Goal: Task Accomplishment & Management: Manage account settings

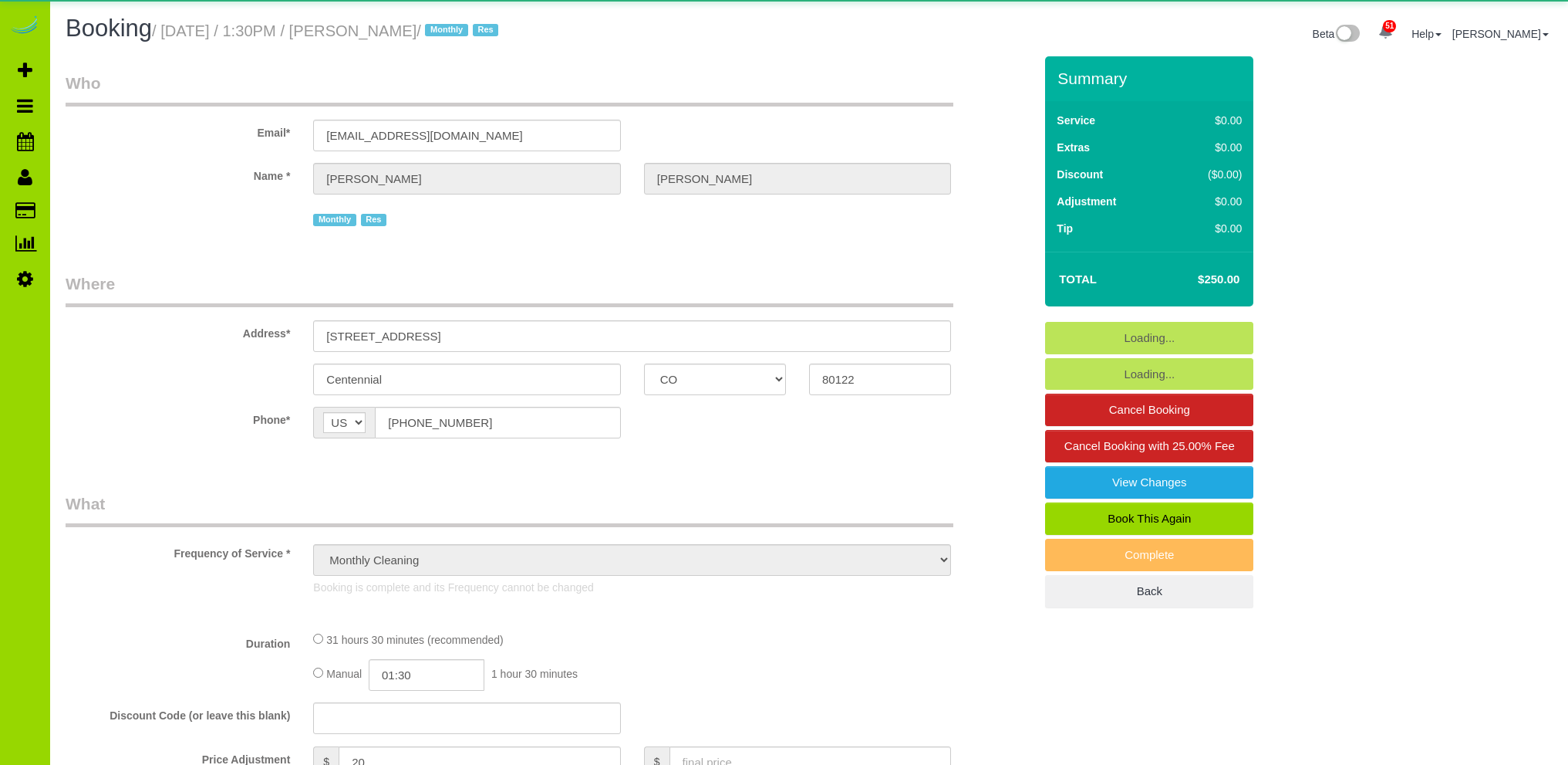
select select "CO"
select select "spot1"
select select "number:5"
select select "number:15"
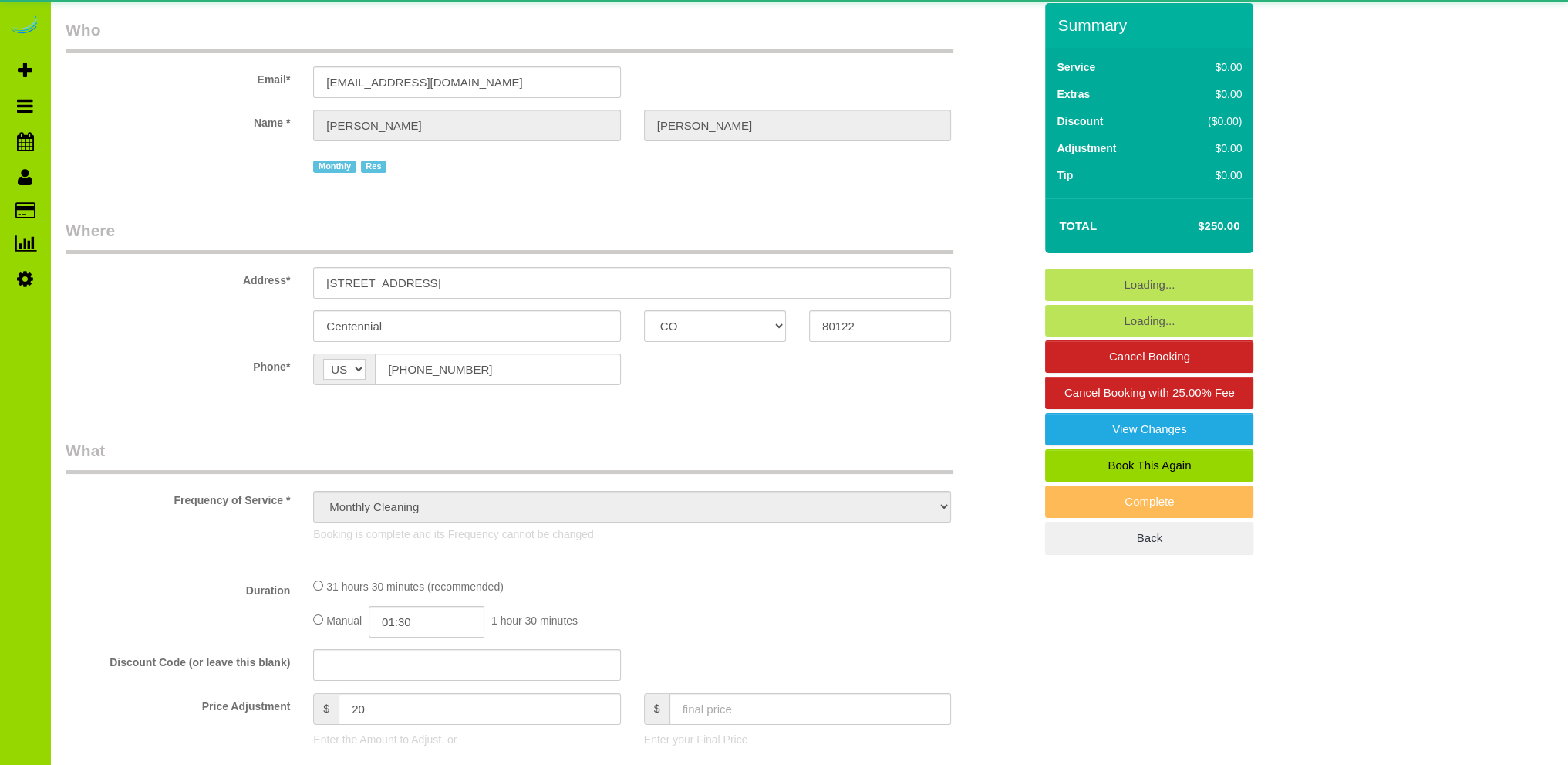
select select "7"
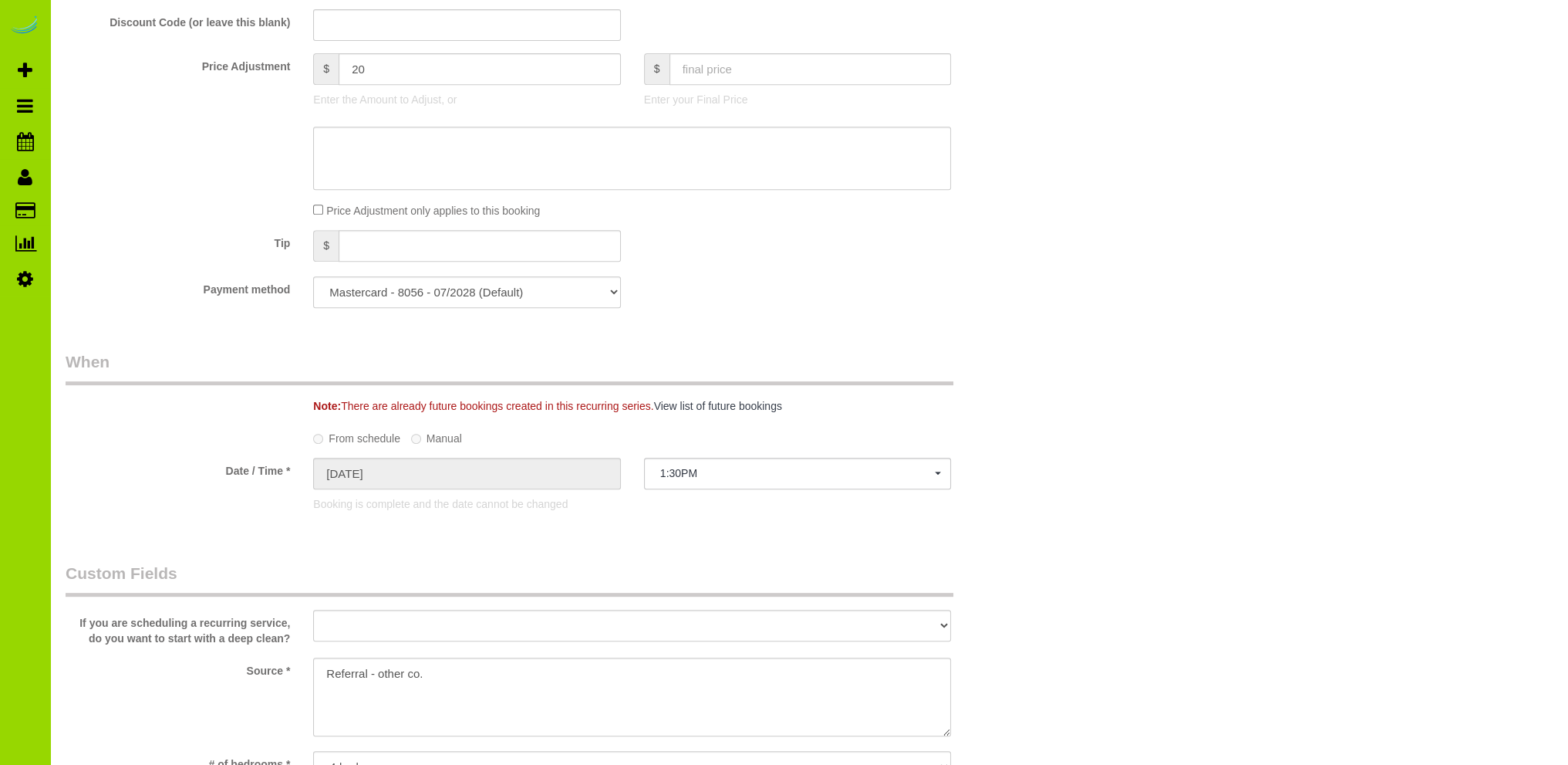
scroll to position [926, 0]
click at [614, 281] on select "Mastercard - 8056 - 07/2028 (Default) Add Credit Card ─────────────── Cash Chec…" at bounding box center [466, 288] width 307 height 31
drag, startPoint x: 609, startPoint y: 286, endPoint x: 635, endPoint y: 285, distance: 26.0
click at [609, 286] on select "Mastercard - 8056 - 07/2028 (Default) Add Credit Card ─────────────── Cash Chec…" at bounding box center [466, 288] width 307 height 31
click at [813, 285] on div "Payment method Mastercard - 8056 - 07/2028 (Default) Add Credit Card ──────────…" at bounding box center [549, 288] width 991 height 31
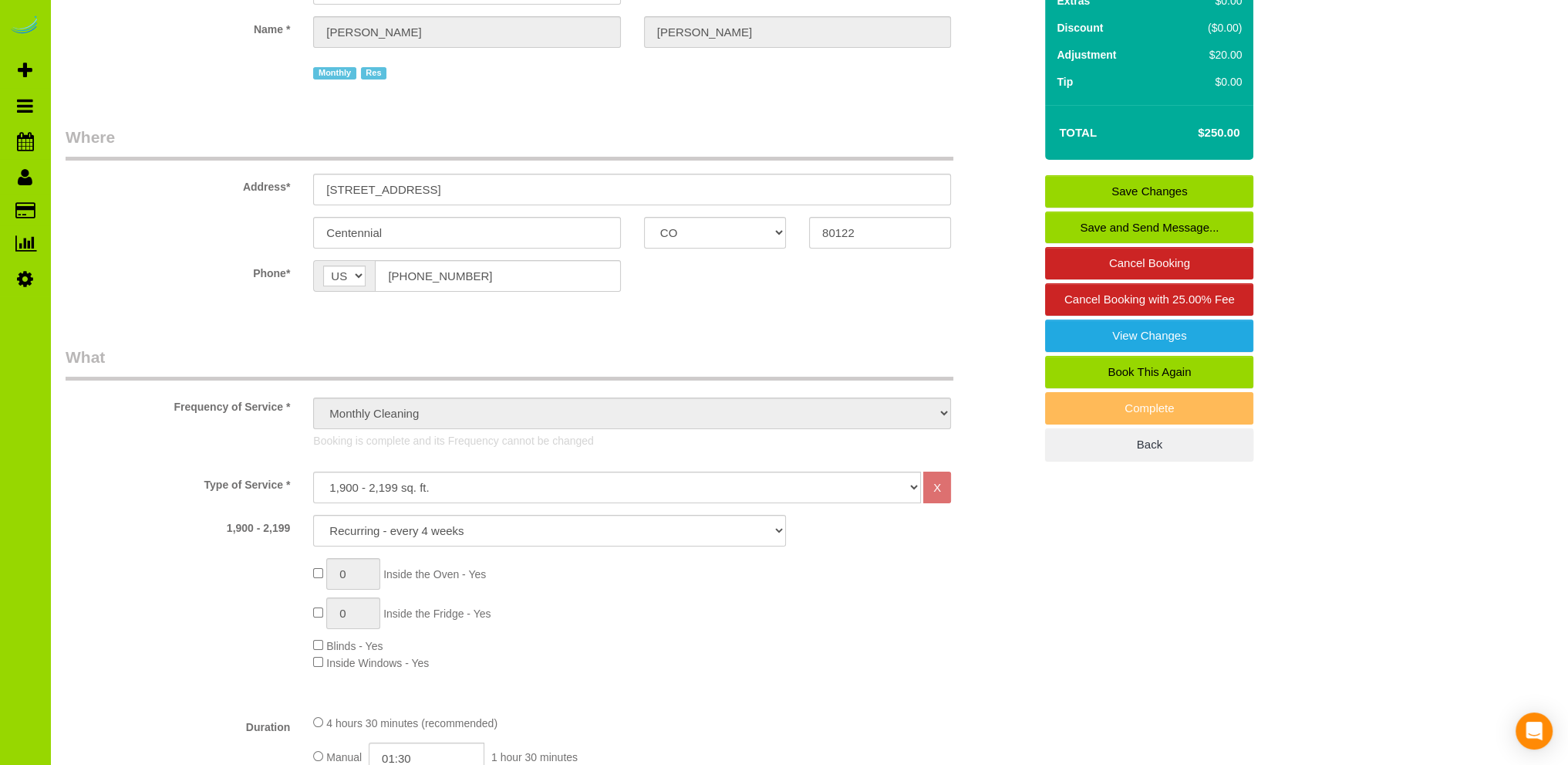
scroll to position [0, 0]
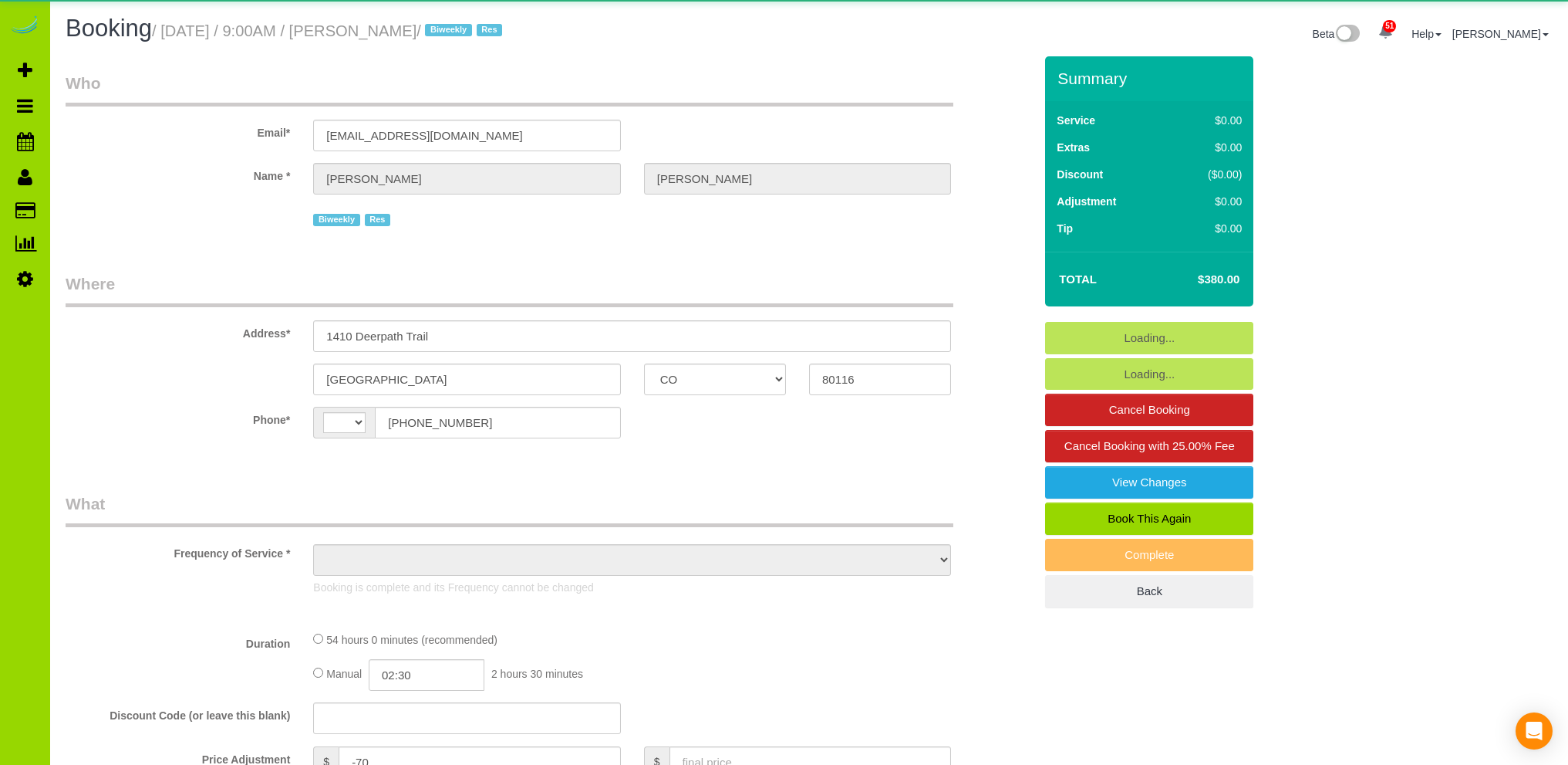
select select "CO"
select select "string:US"
select select "object:726"
select select "string:fspay-c6b7fb2f-38ba-4e6b-931f-d2ad218957f5"
select select "6"
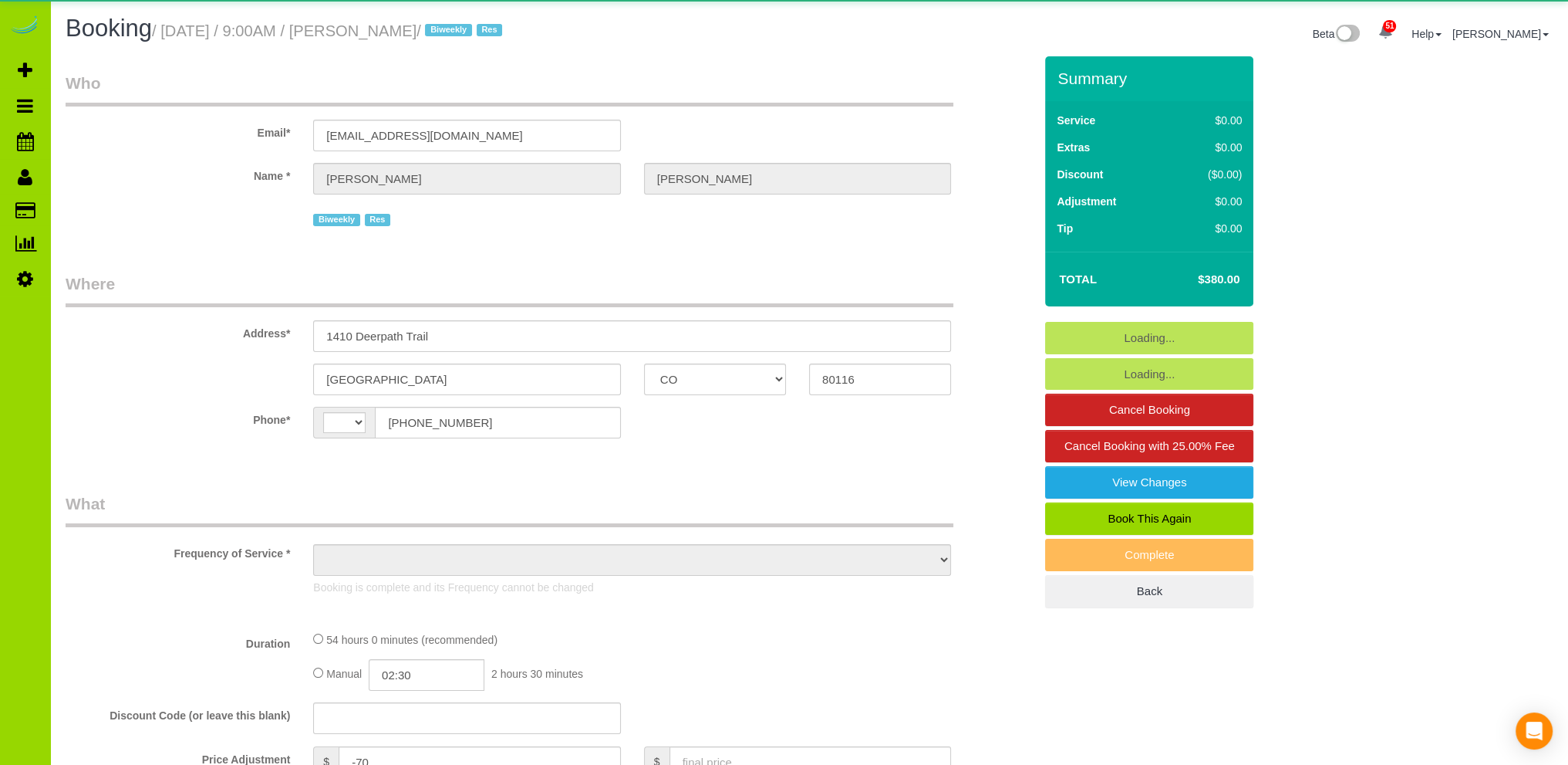
select select "spot1"
select select "number:6"
select select "number:20"
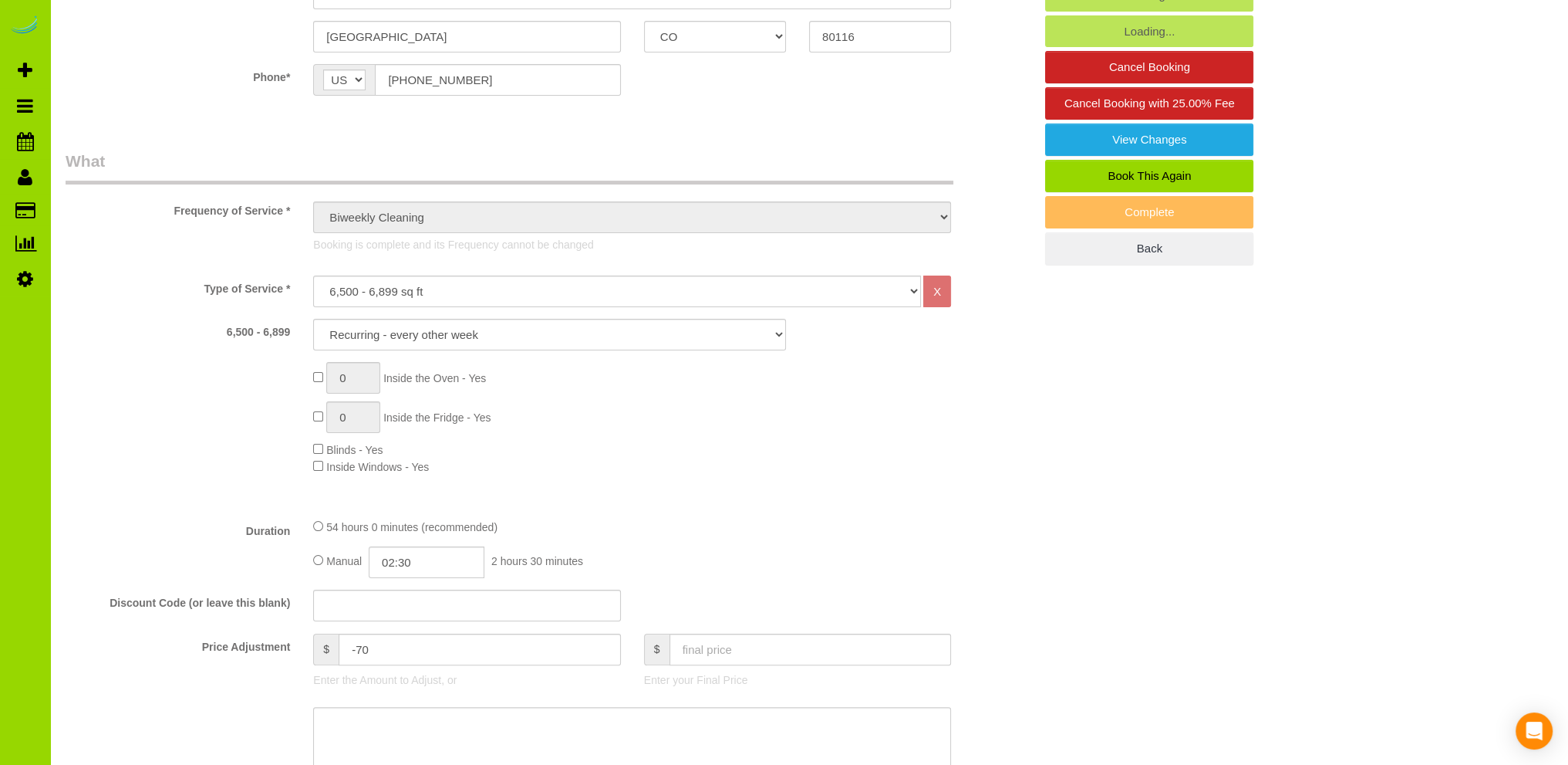
select select "object:1274"
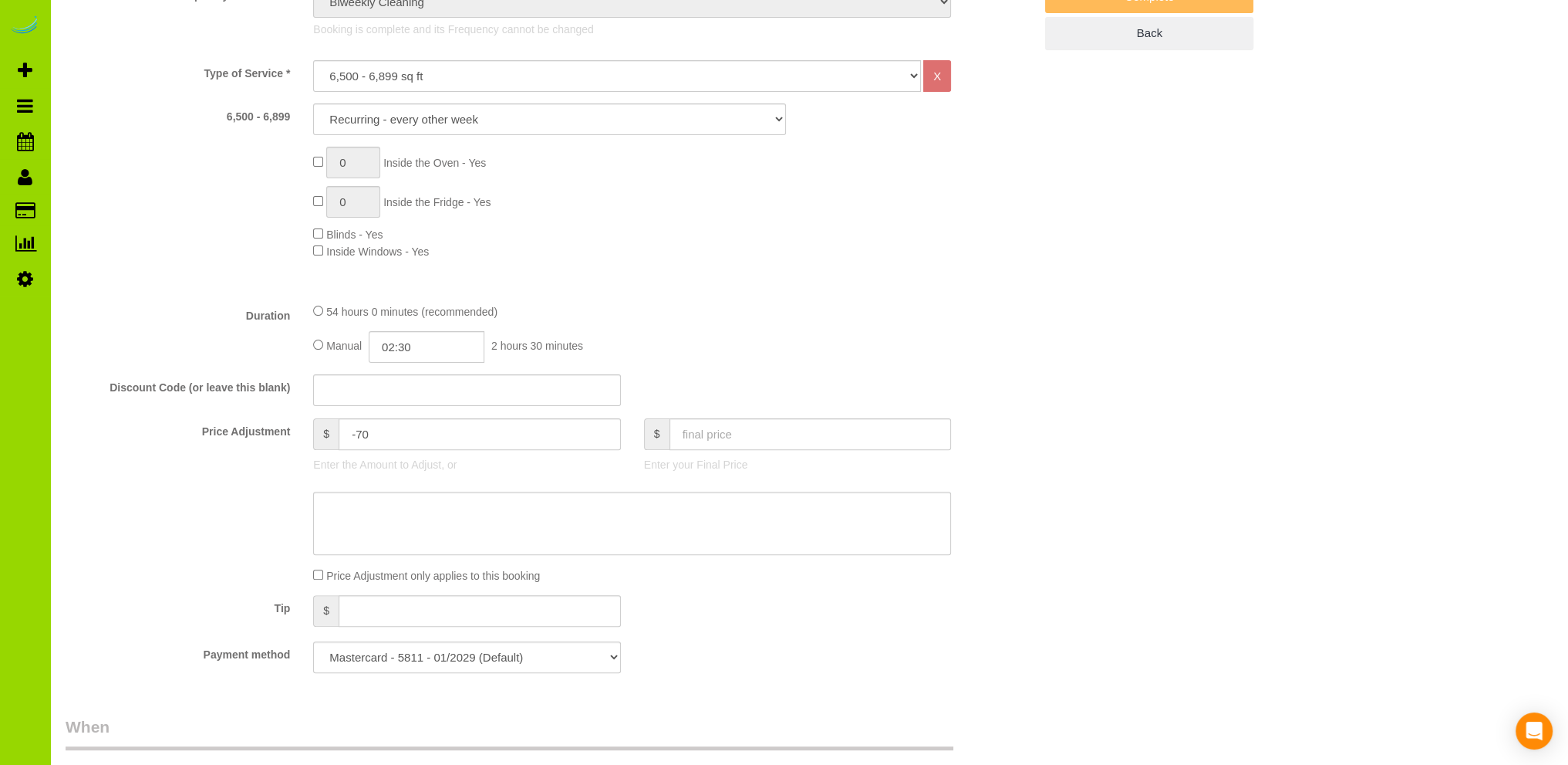
scroll to position [617, 0]
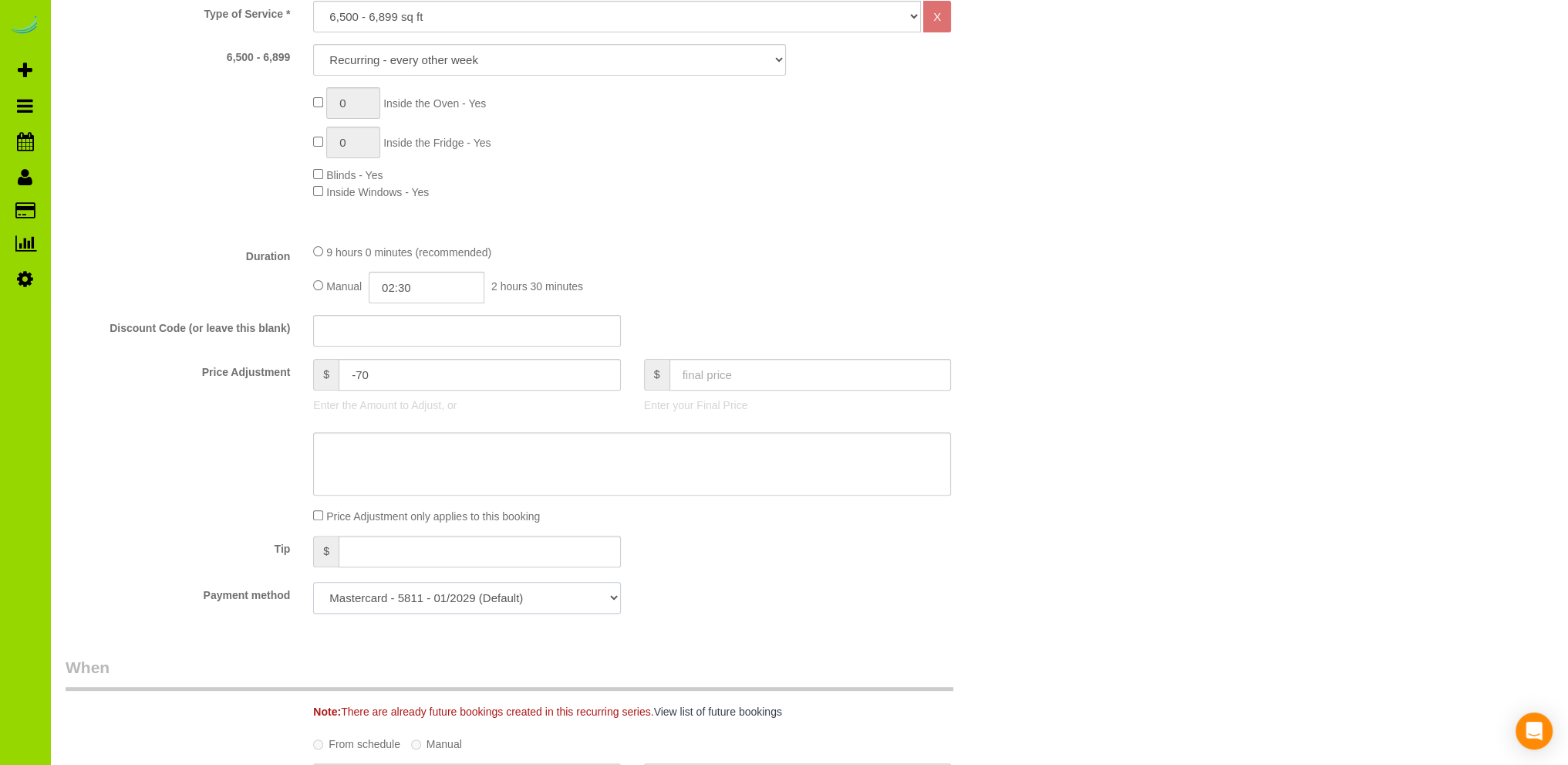
click at [465, 600] on select "Mastercard - 5811 - 01/2029 (Default) Add Credit Card ─────────────── Cash Chec…" at bounding box center [466, 597] width 307 height 31
click at [723, 581] on fieldset "What Frequency of Service * One Time Cleaning Weekly Cleaning Biweekly Cleaning…" at bounding box center [549, 250] width 968 height 750
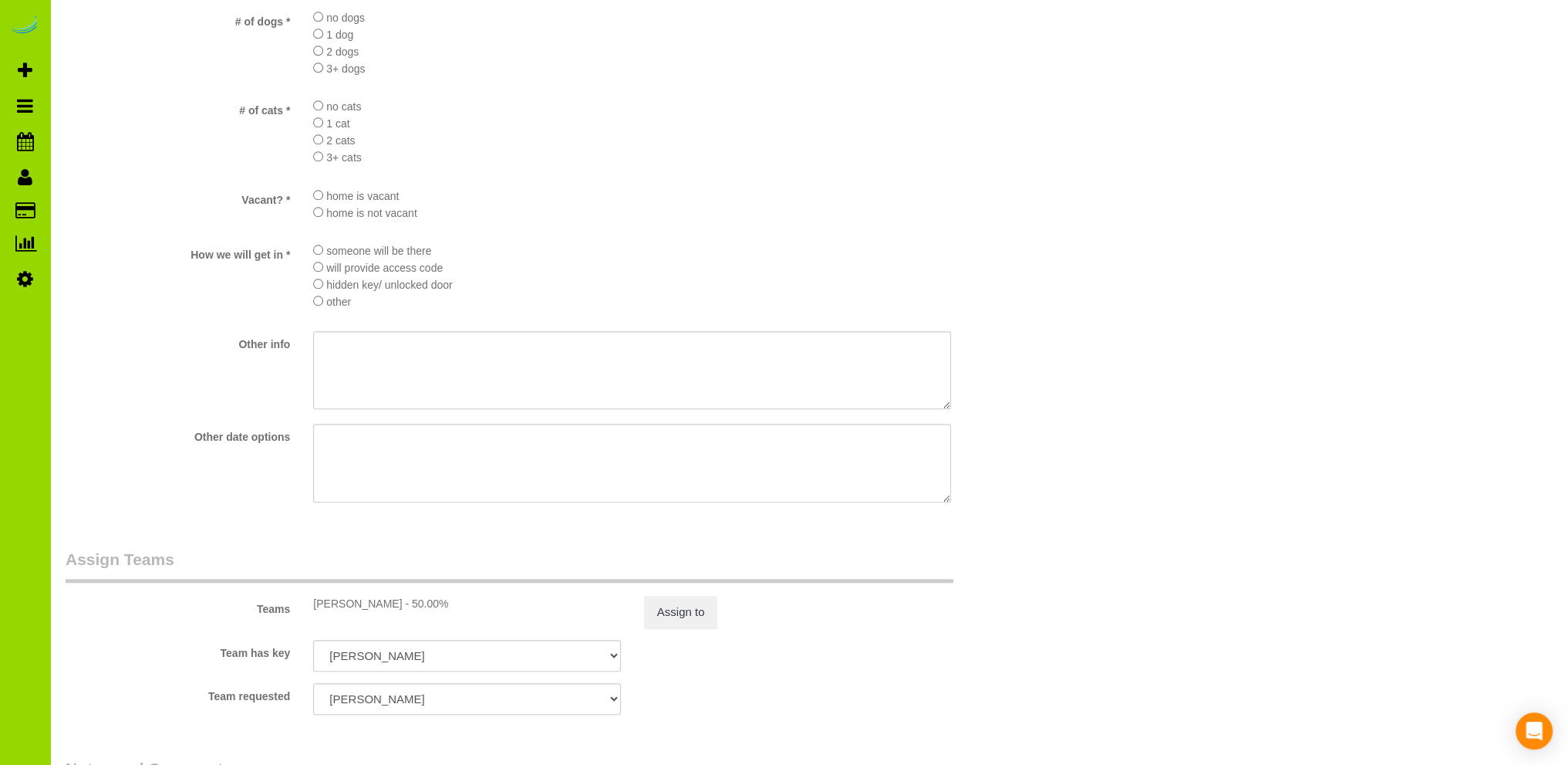
scroll to position [2006, 0]
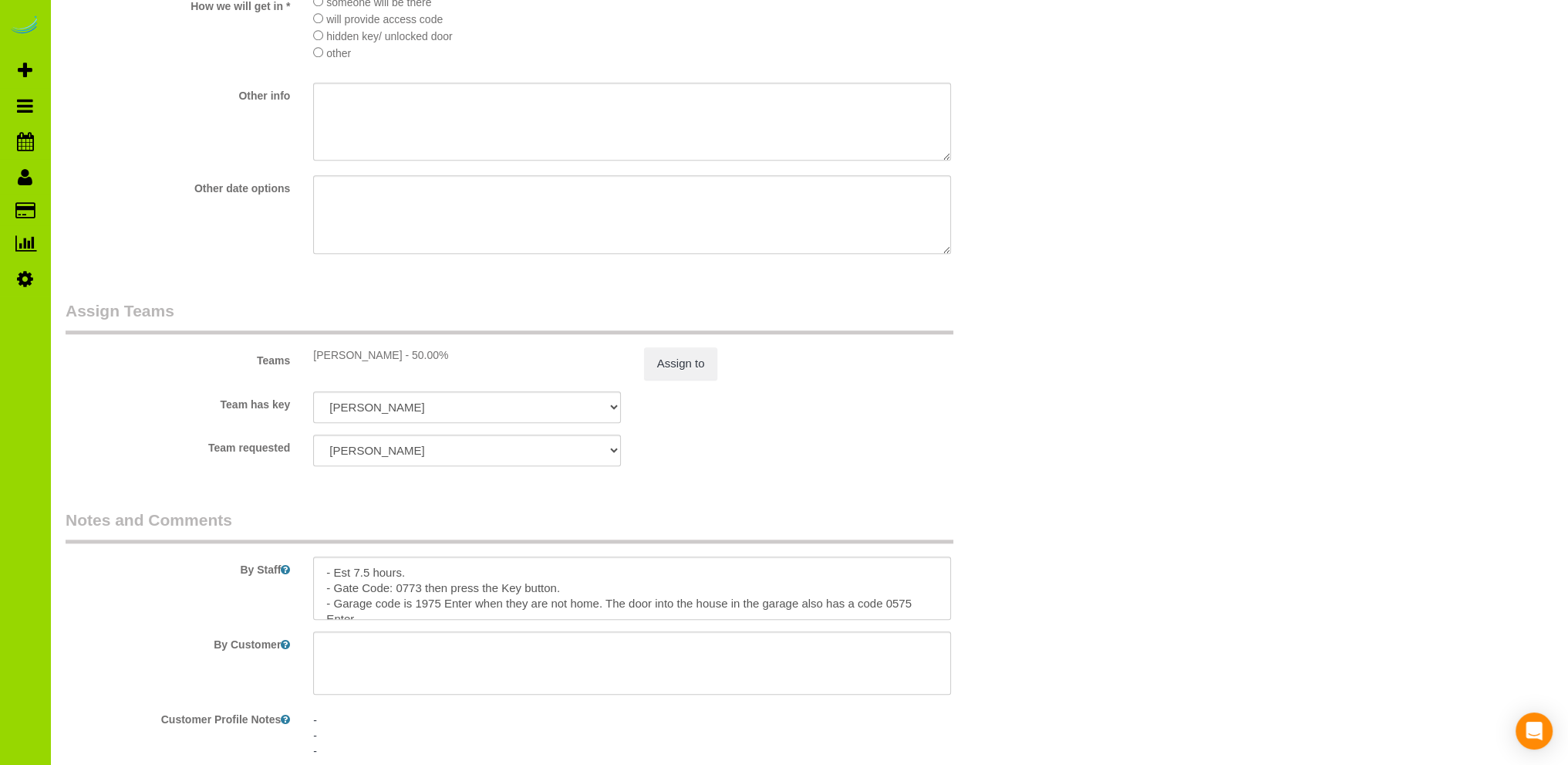
click at [723, 478] on fieldset "Assign Teams Teams MARIBEL - 50.00% Assign to Team has key MARIBEL ALBI ANA ANG…" at bounding box center [549, 388] width 968 height 178
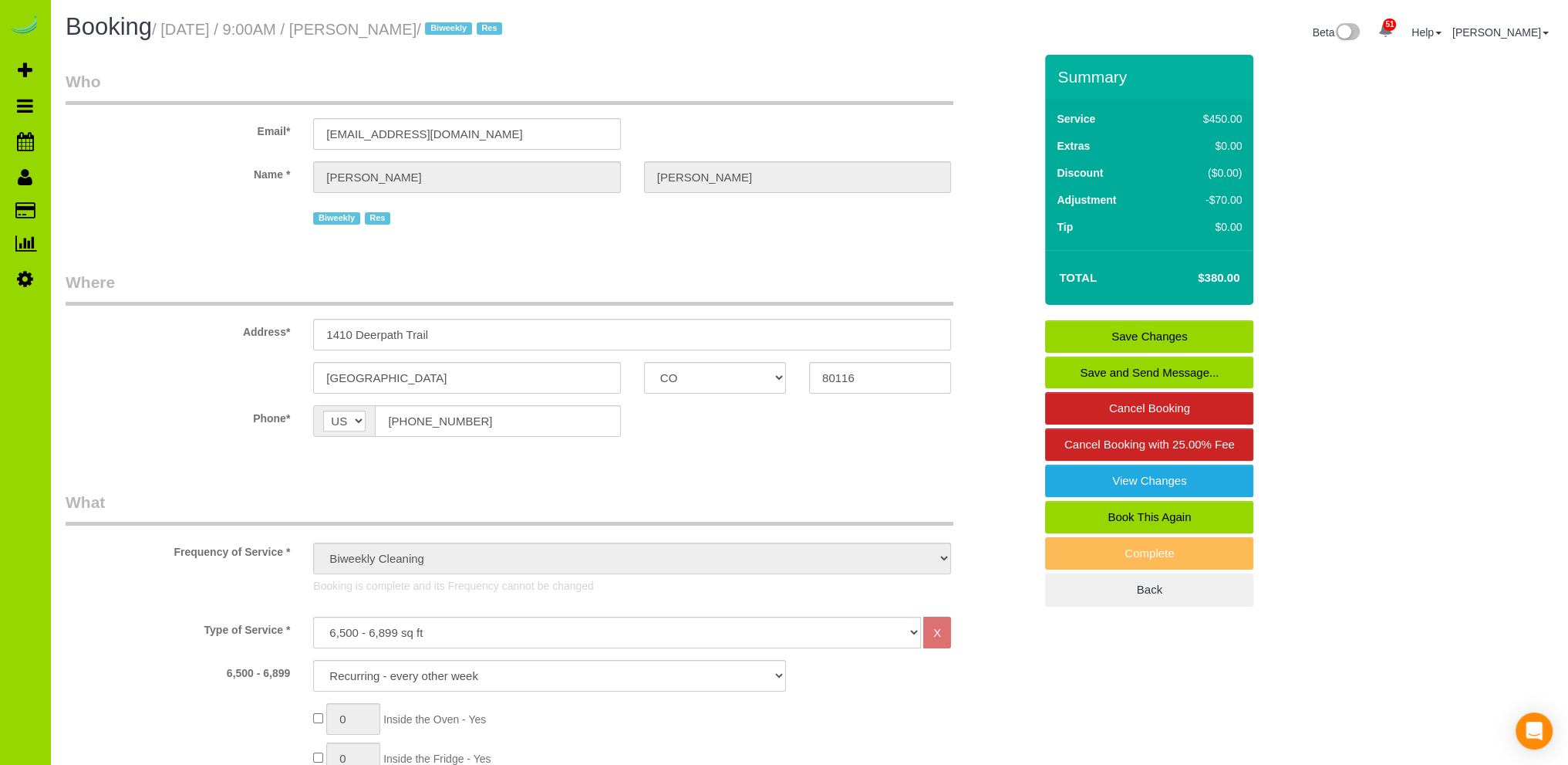
scroll to position [0, 0]
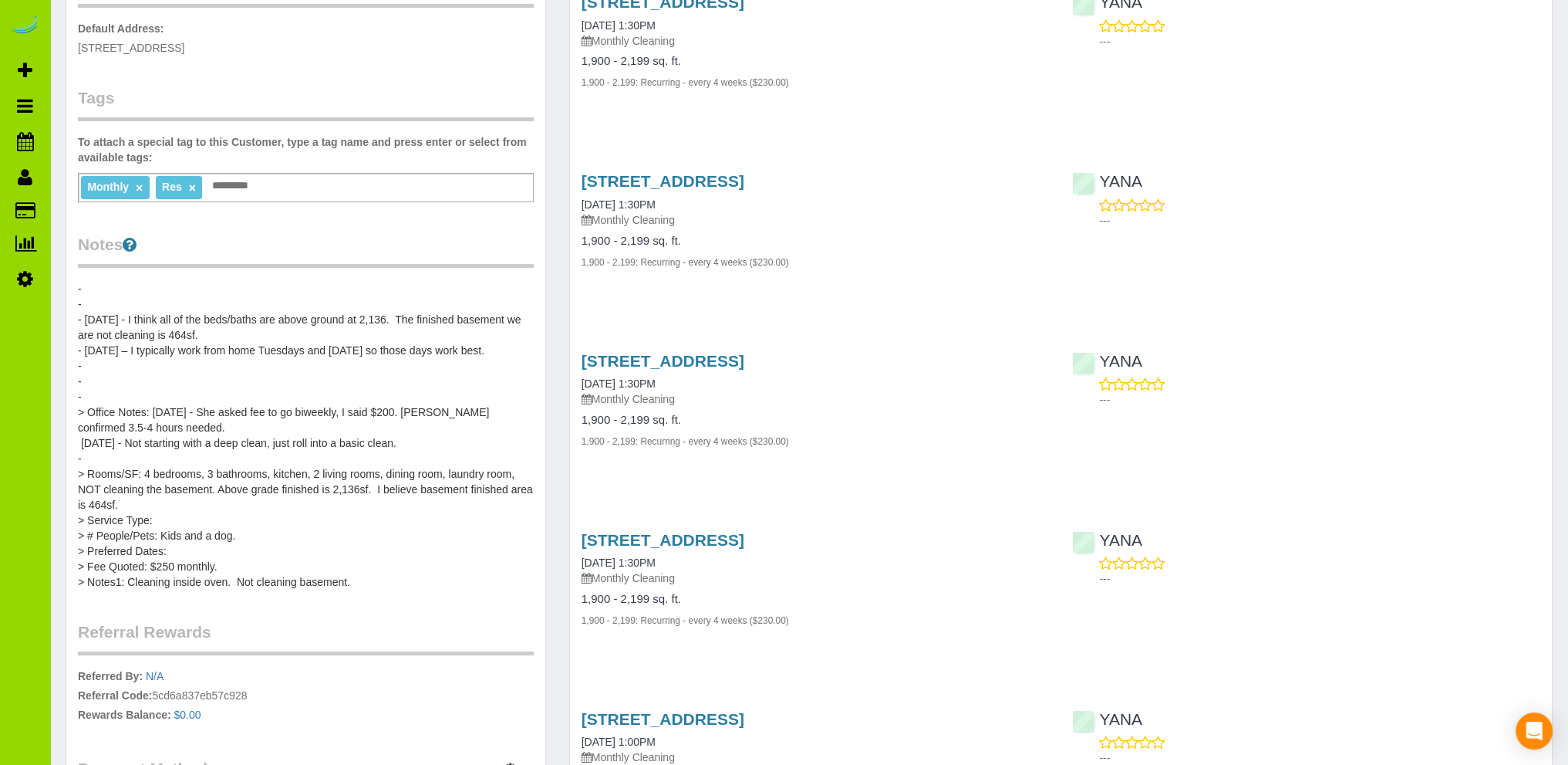
scroll to position [309, 0]
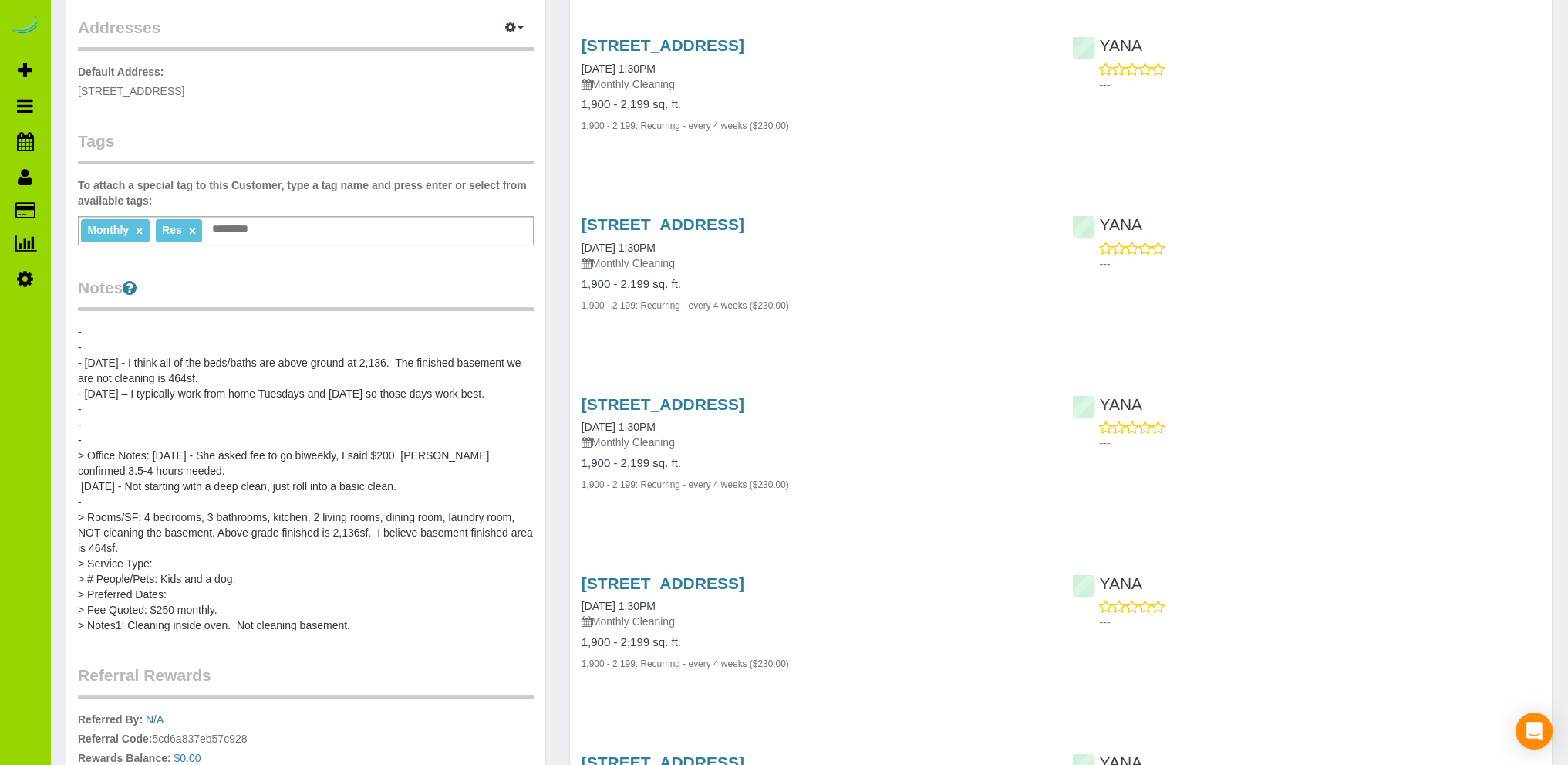
click at [195, 342] on pre "- - - [DATE] - I think all of the beds/baths are above ground at 2,136. The fin…" at bounding box center [306, 478] width 456 height 309
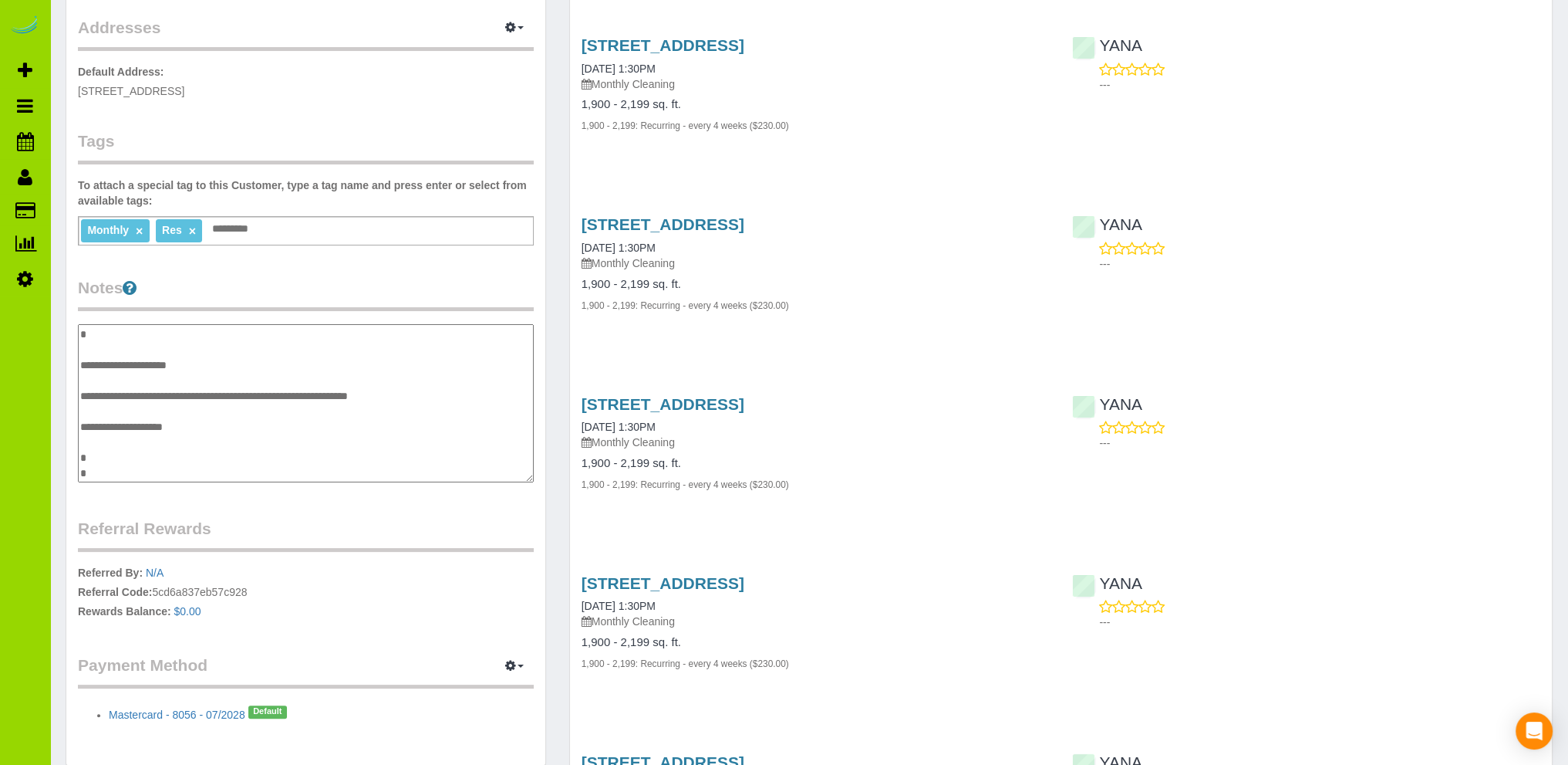
scroll to position [0, 0]
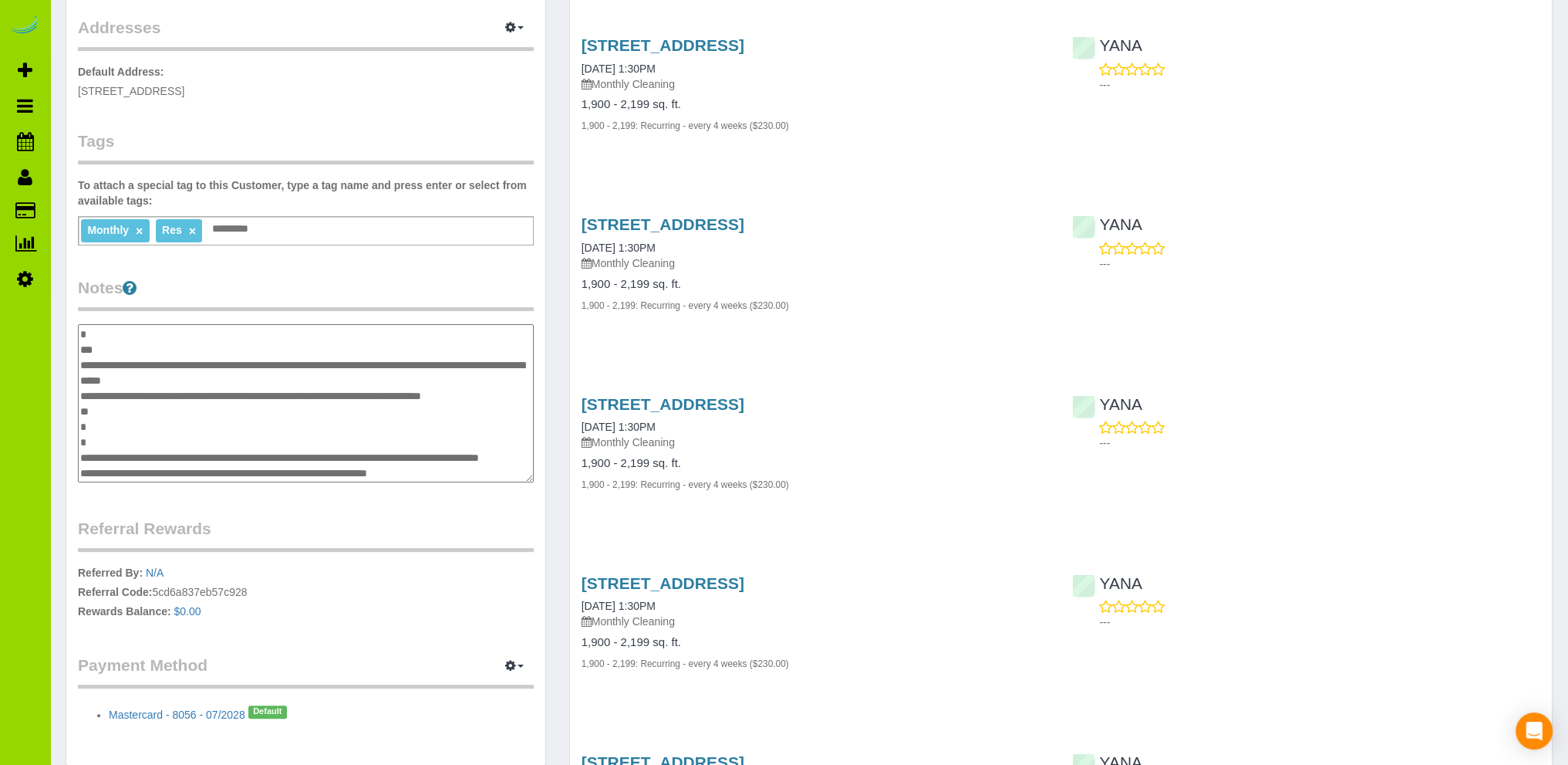
drag, startPoint x: 91, startPoint y: 437, endPoint x: 75, endPoint y: 407, distance: 34.0
click at [75, 407] on div "Customer Info Edit Contact Info Send Message Email Preferences Special Sales Ta…" at bounding box center [306, 257] width 479 height 1016
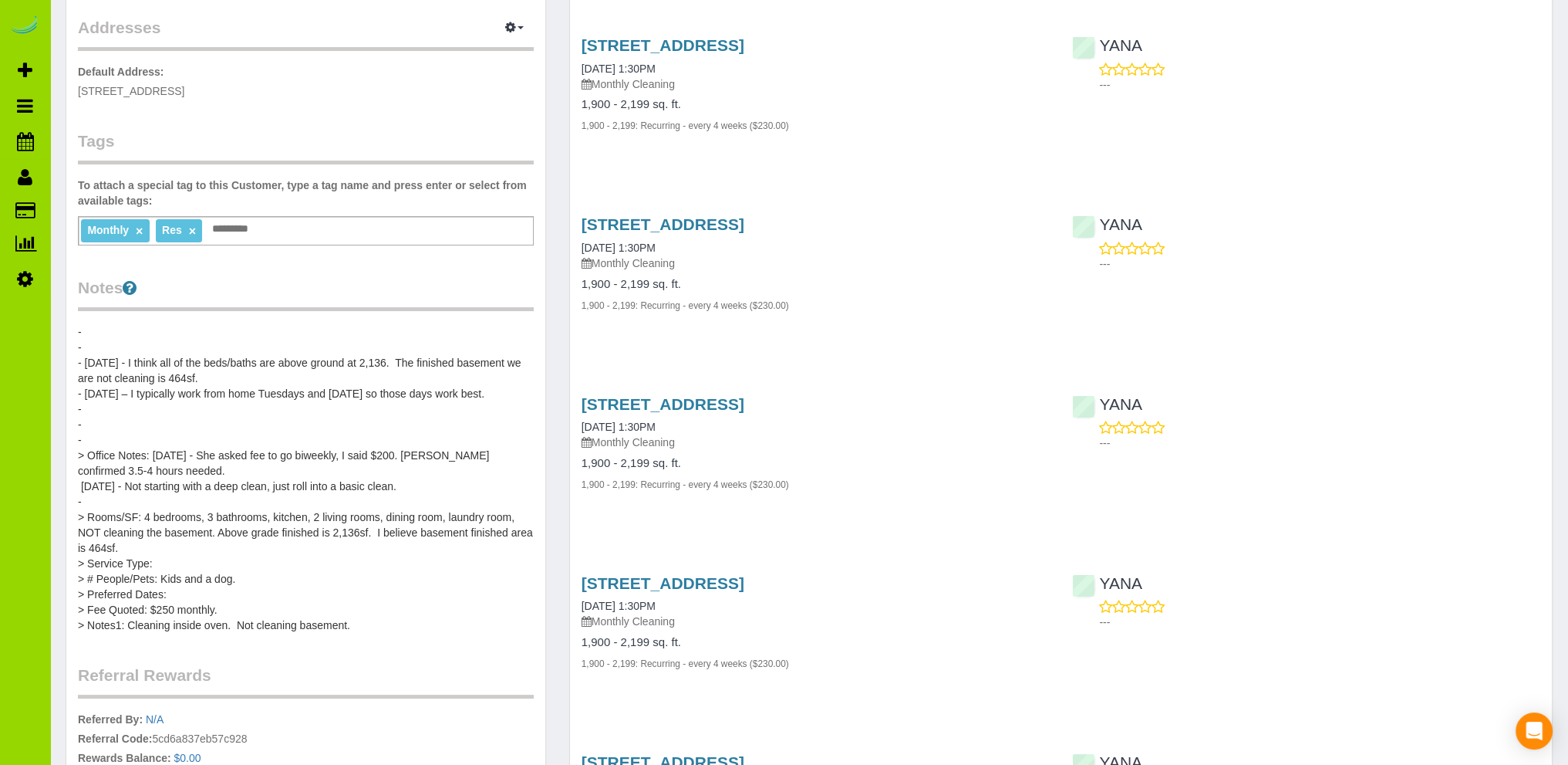
click at [76, 333] on div "Customer Info Edit Contact Info Send Message Email Preferences Special Sales Ta…" at bounding box center [306, 329] width 479 height 1162
click at [81, 333] on pre "- - - [DATE] - I think all of the beds/baths are above ground at 2,136. The fin…" at bounding box center [306, 478] width 456 height 309
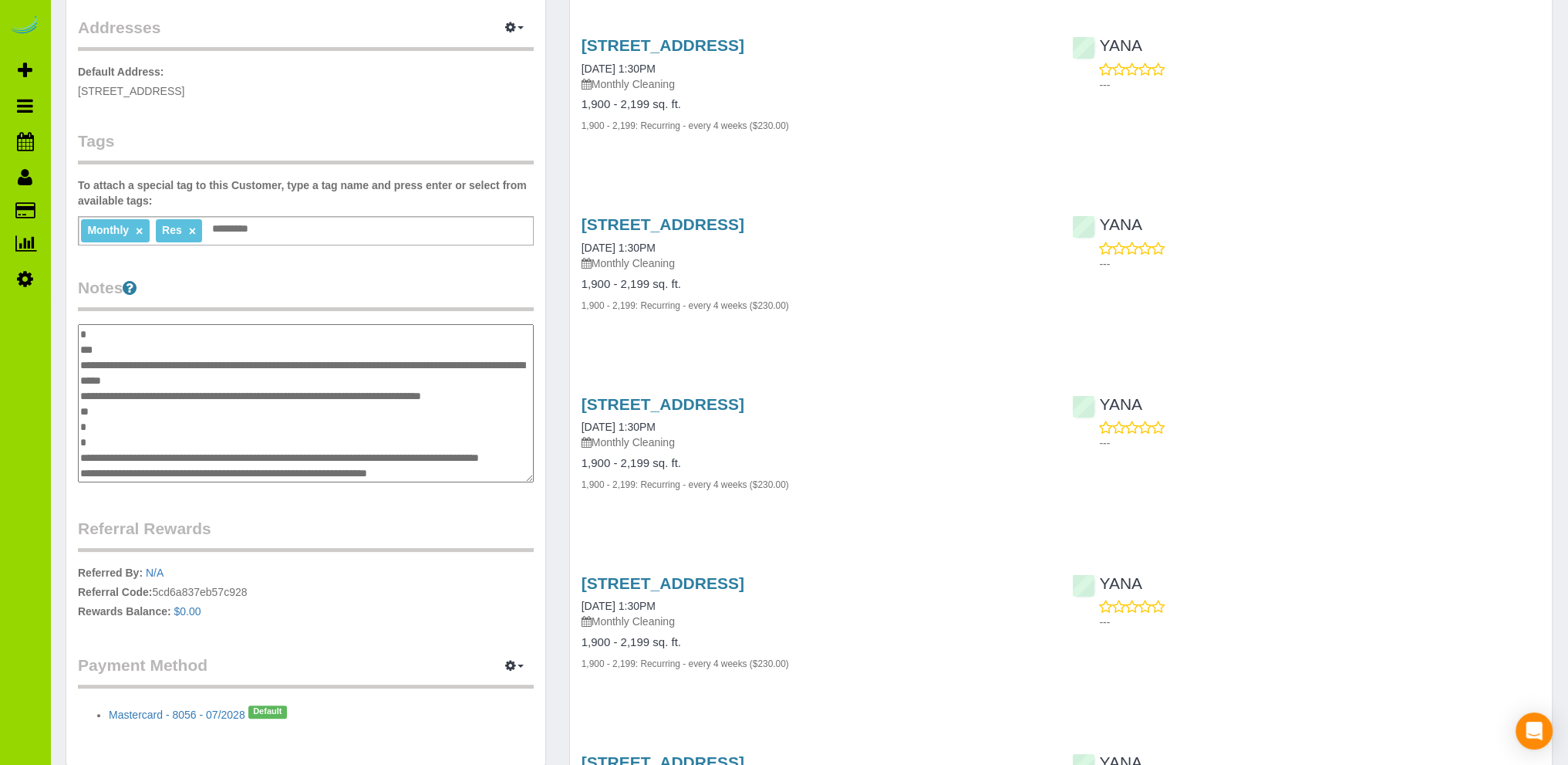
click at [89, 335] on textarea "**********" at bounding box center [306, 404] width 456 height 159
click at [87, 336] on textarea "**********" at bounding box center [306, 404] width 456 height 159
drag, startPoint x: 89, startPoint y: 440, endPoint x: 77, endPoint y: 412, distance: 30.5
click at [77, 412] on div "Customer Info Edit Contact Info Send Message Email Preferences Special Sales Ta…" at bounding box center [306, 257] width 479 height 1016
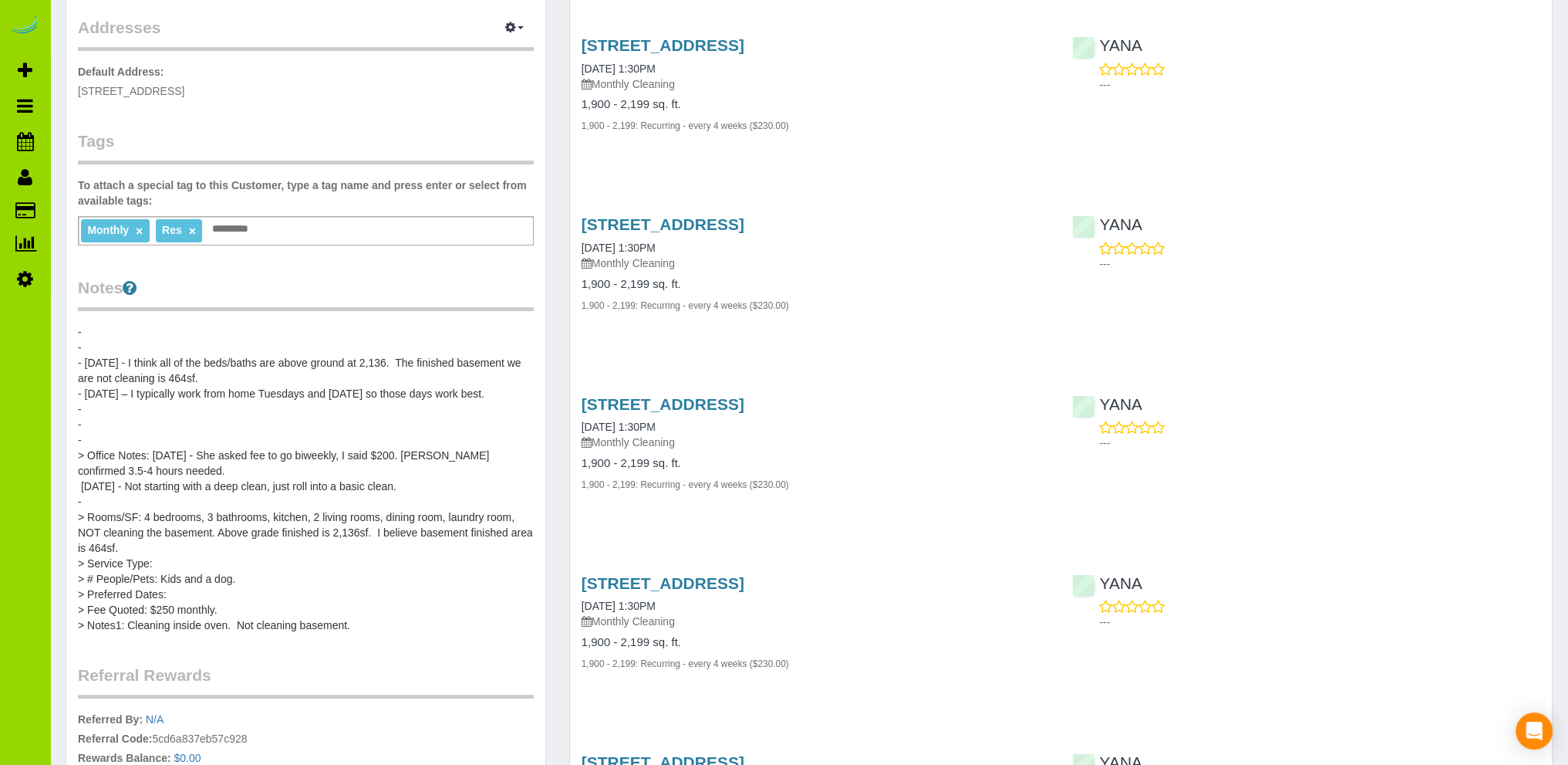
click at [87, 327] on pre "- - - [DATE] - I think all of the beds/baths are above ground at 2,136. The fin…" at bounding box center [306, 478] width 456 height 309
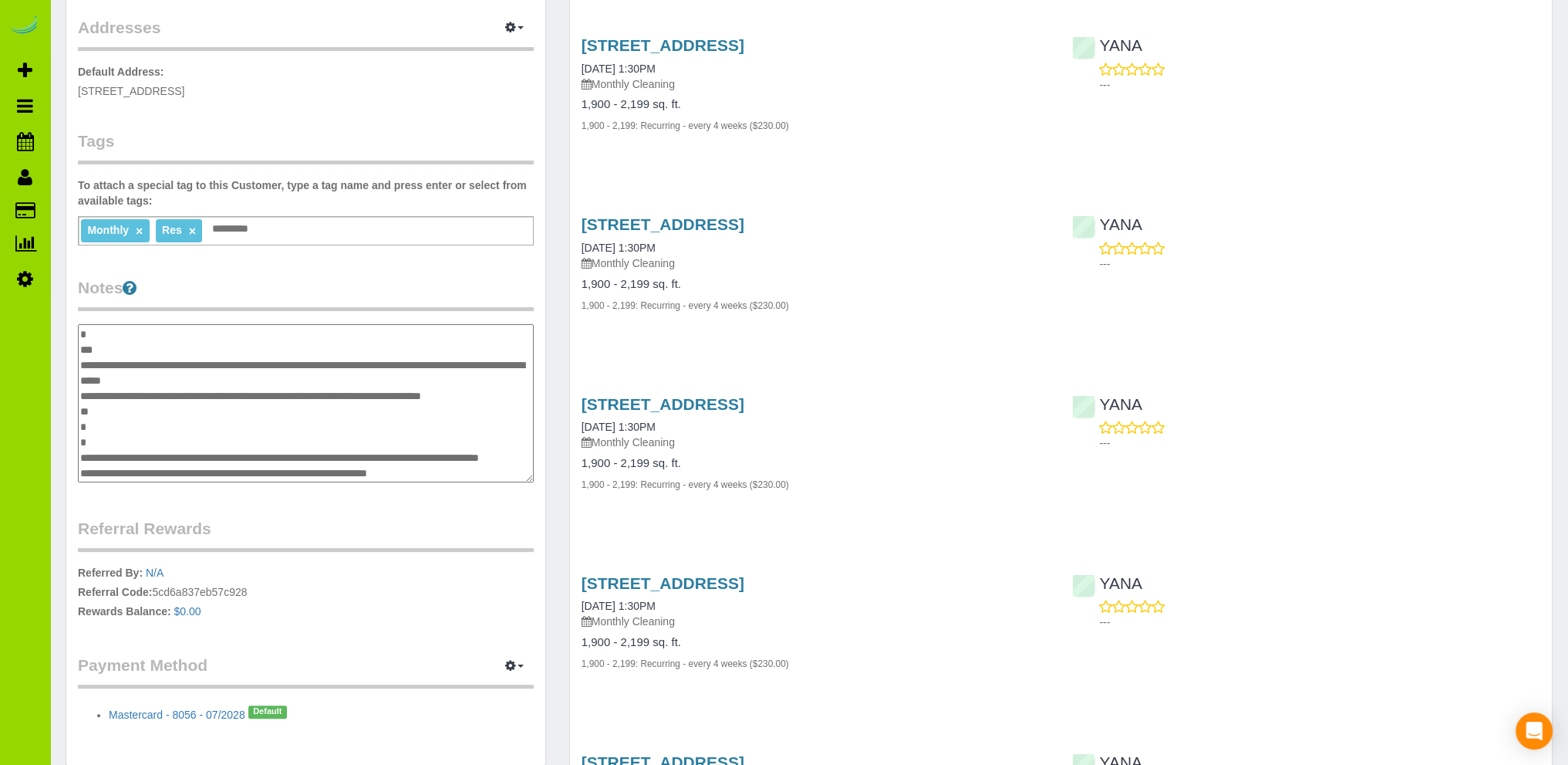
click at [82, 336] on textarea "**********" at bounding box center [306, 404] width 456 height 159
drag, startPoint x: 87, startPoint y: 348, endPoint x: 76, endPoint y: 338, distance: 14.9
click at [76, 338] on div "Customer Info Edit Contact Info Send Message Email Preferences Special Sales Ta…" at bounding box center [306, 257] width 479 height 1016
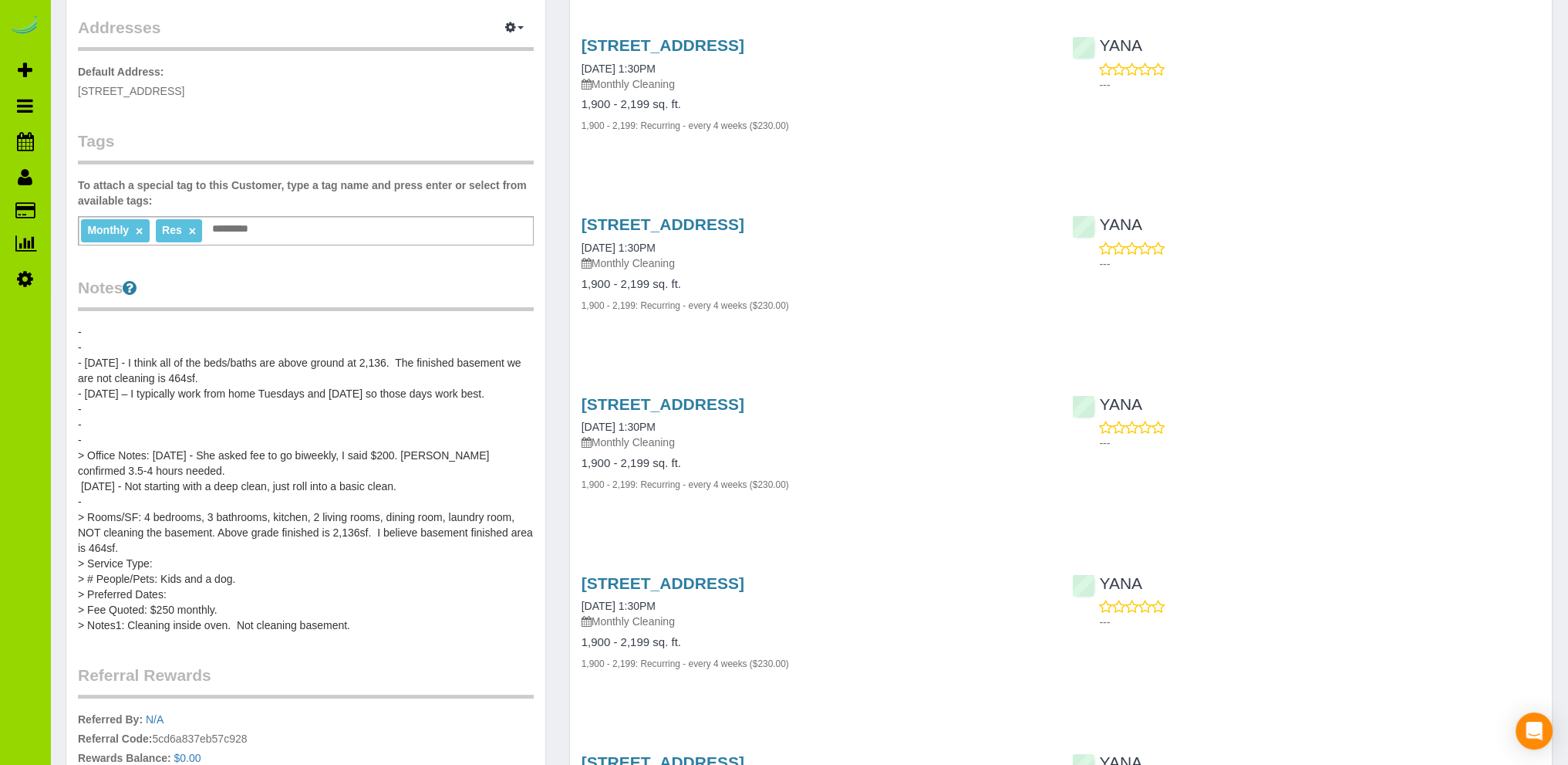
click at [99, 342] on pre "- - - [DATE] - I think all of the beds/baths are above ground at 2,136. The fin…" at bounding box center [306, 478] width 456 height 309
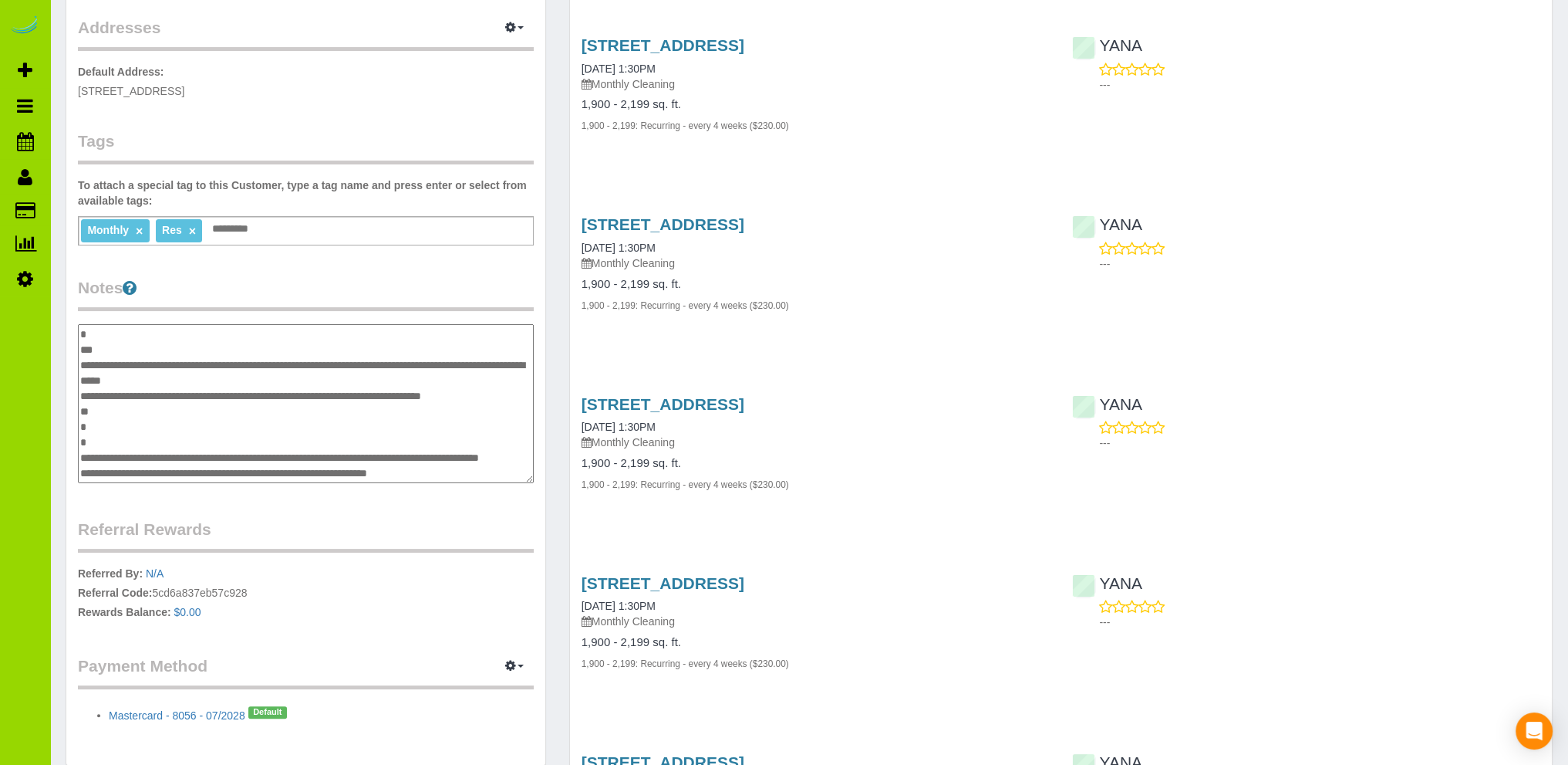
scroll to position [401, 0]
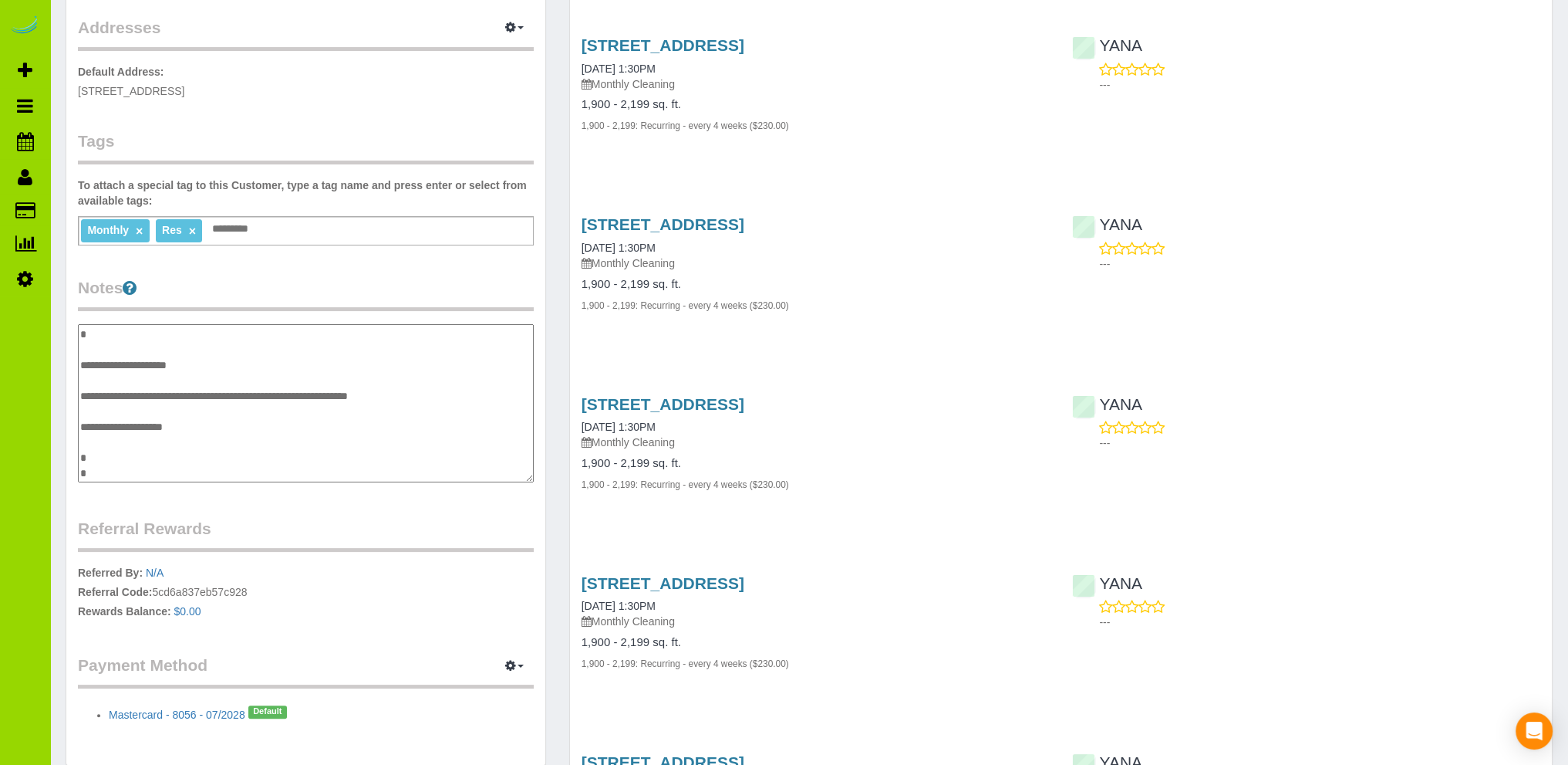
click at [81, 462] on textarea "**********" at bounding box center [306, 404] width 456 height 159
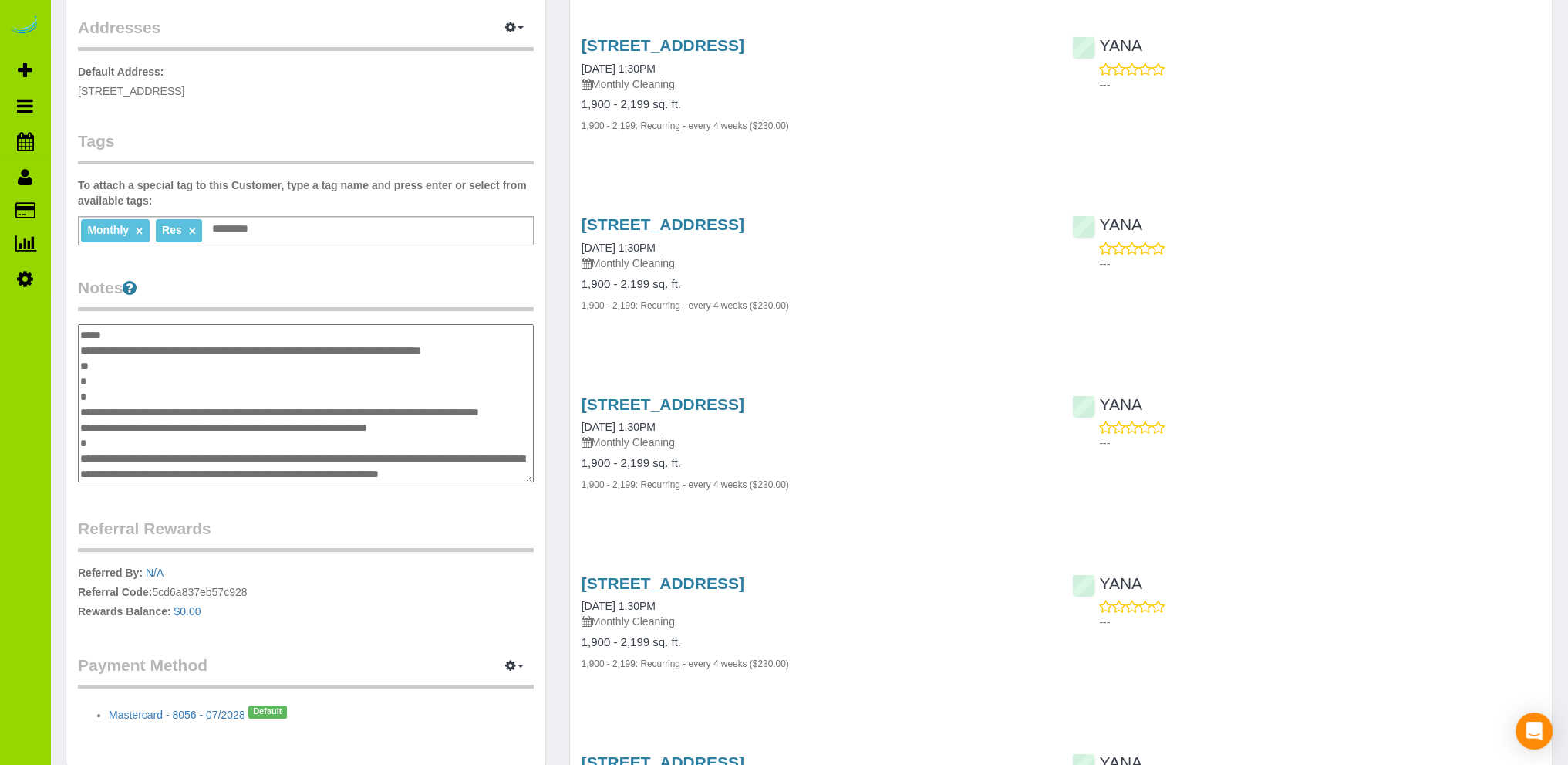
scroll to position [0, 0]
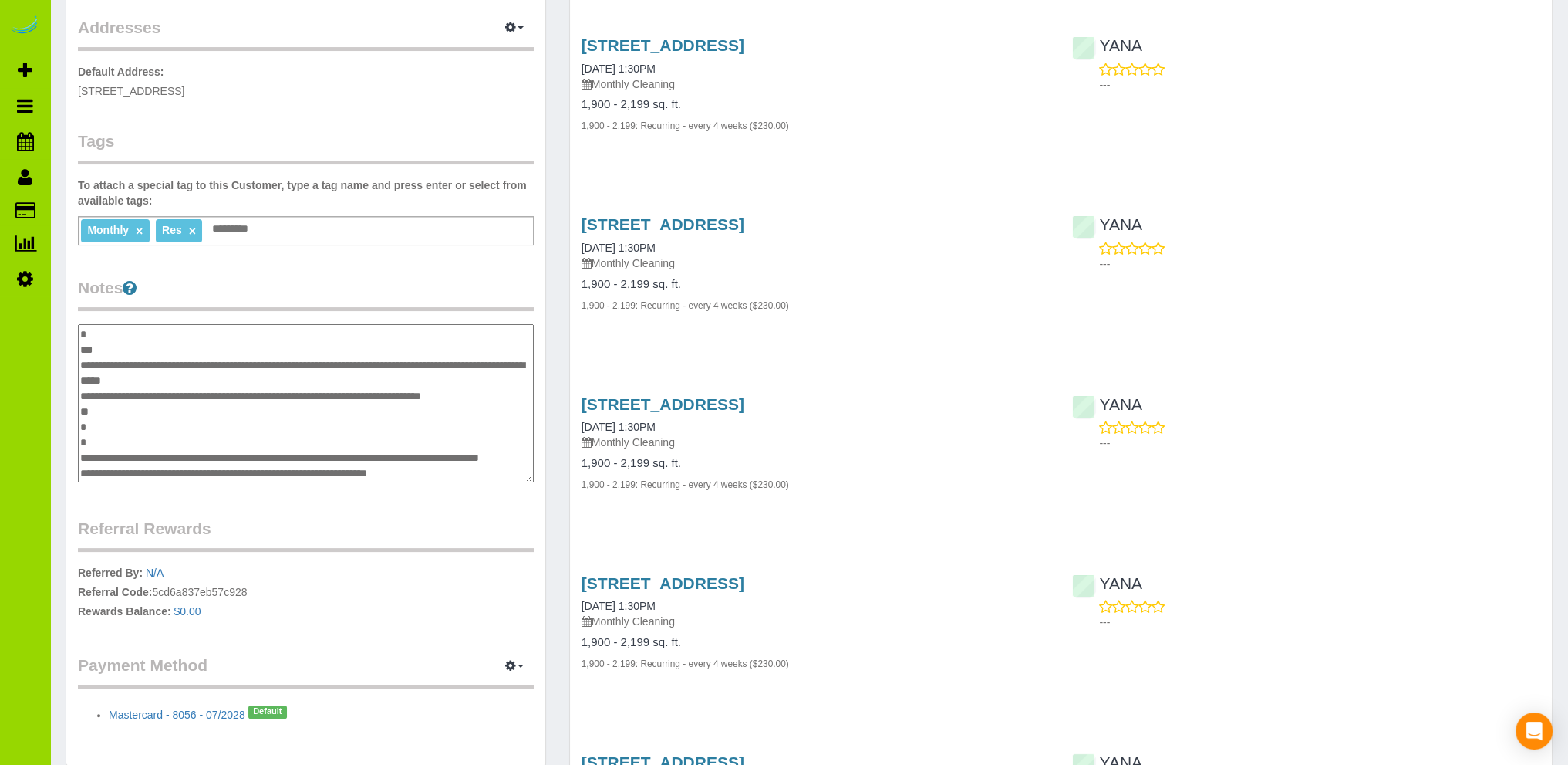
click at [88, 342] on textarea "**********" at bounding box center [306, 404] width 456 height 159
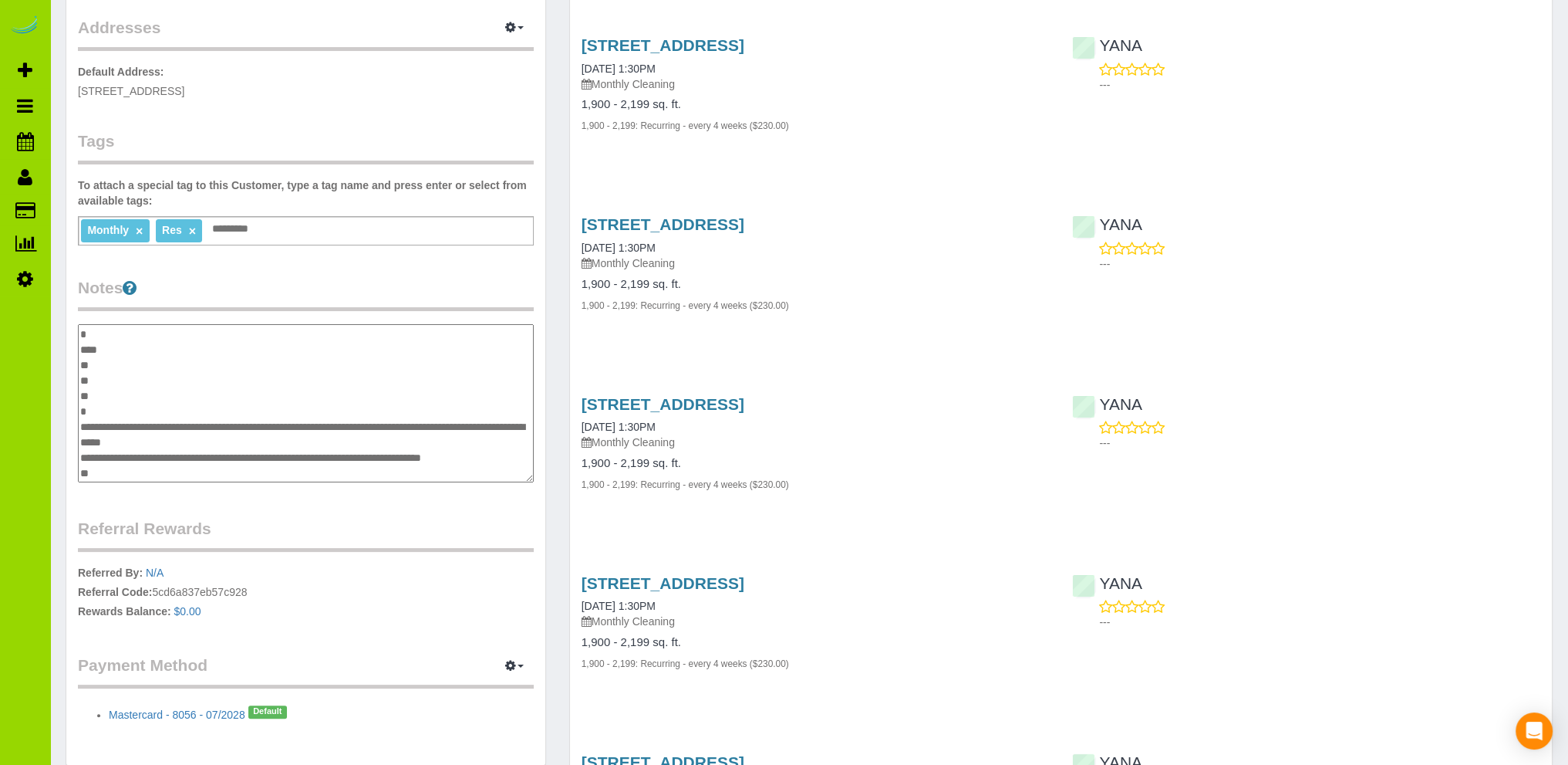
click at [102, 395] on textarea "**********" at bounding box center [306, 404] width 456 height 159
click at [94, 375] on textarea "**********" at bounding box center [306, 404] width 456 height 159
click at [92, 365] on textarea "**********" at bounding box center [306, 404] width 456 height 159
click at [103, 351] on textarea "**********" at bounding box center [306, 404] width 456 height 159
click at [89, 412] on textarea "**********" at bounding box center [306, 404] width 456 height 159
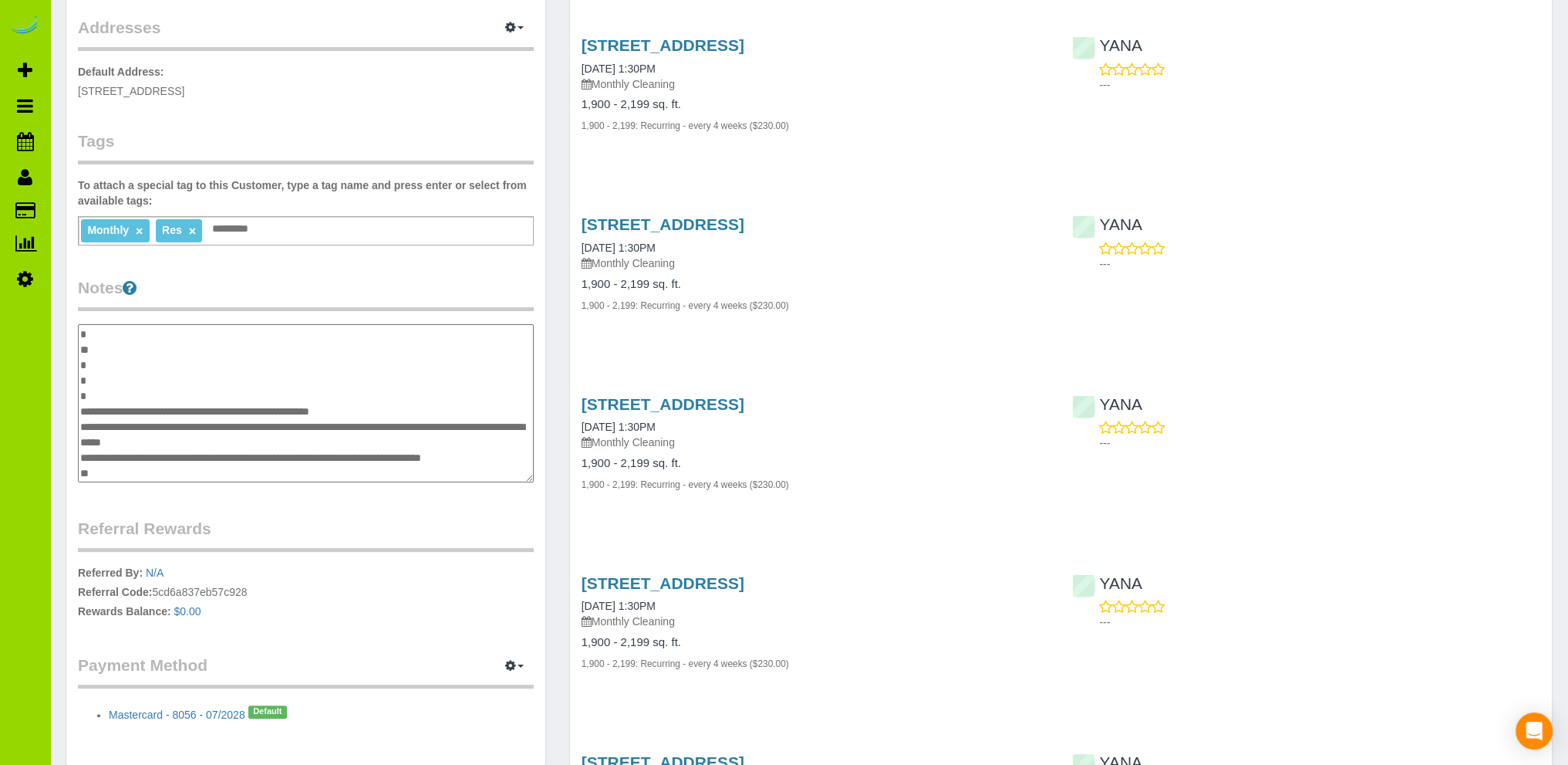
click at [311, 411] on textarea "**********" at bounding box center [306, 404] width 456 height 159
click at [404, 402] on textarea "**********" at bounding box center [306, 404] width 456 height 159
type textarea "**********"
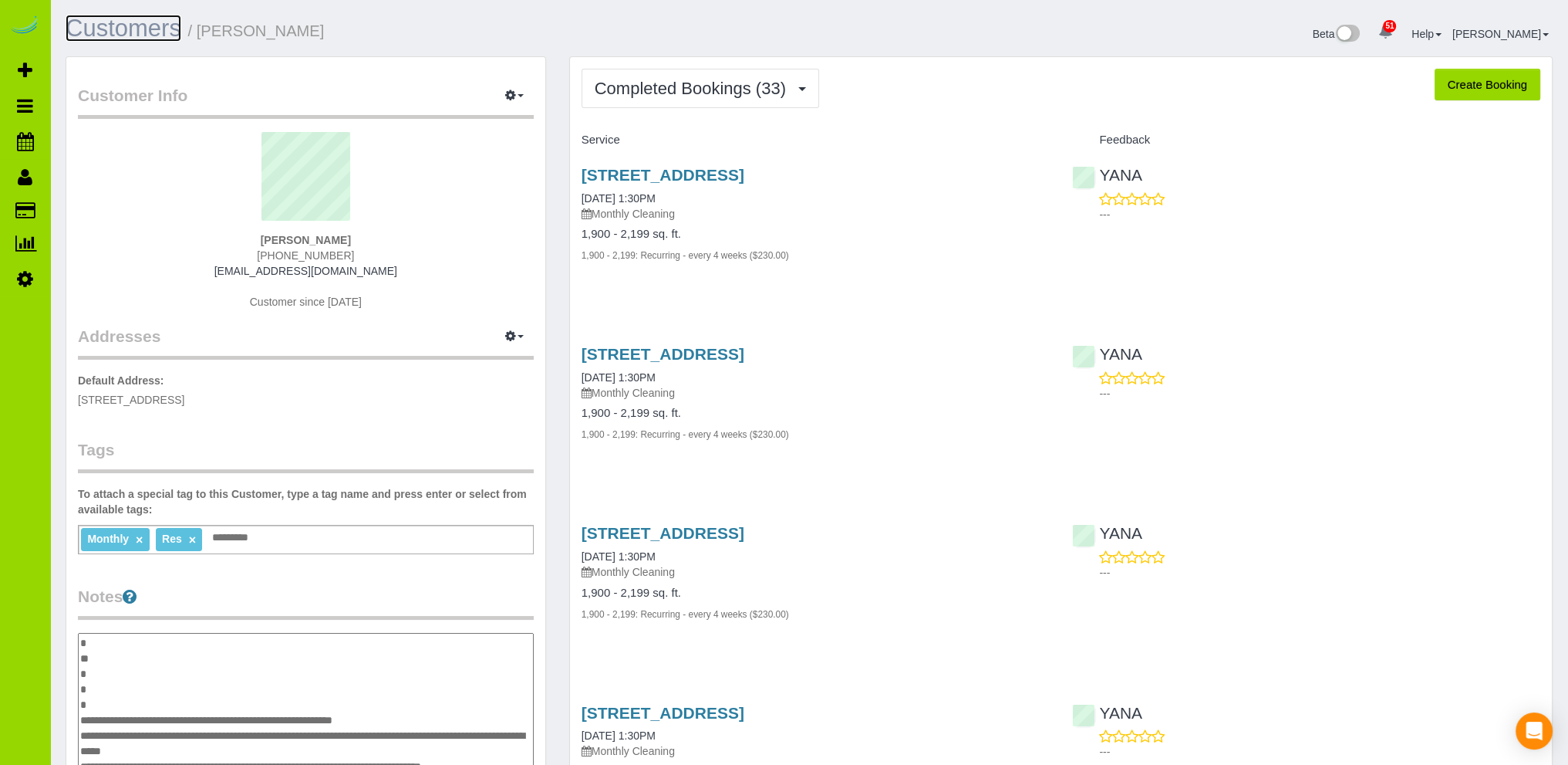
click at [130, 20] on link "Customers" at bounding box center [123, 28] width 115 height 27
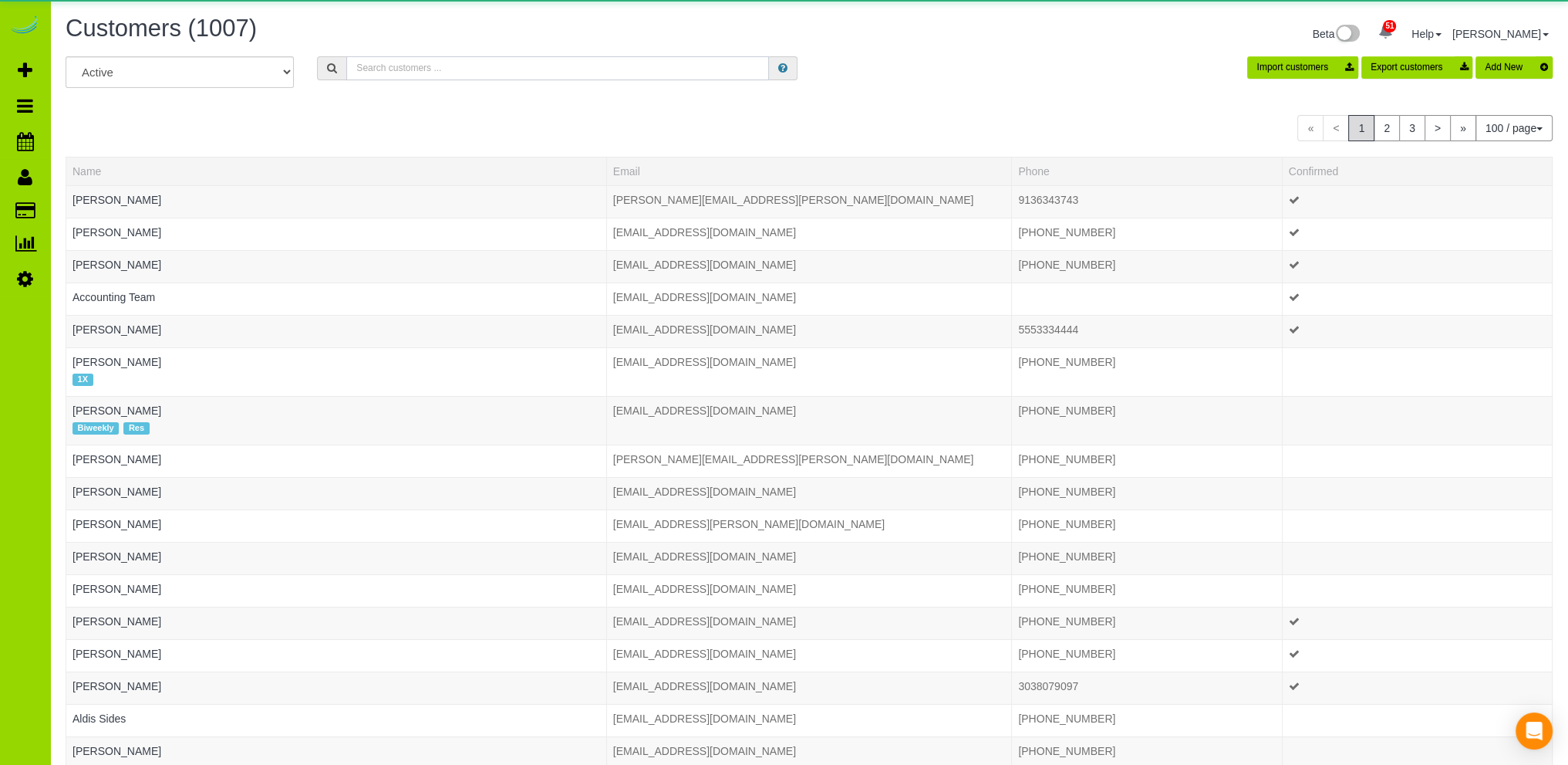
click at [385, 64] on input "text" at bounding box center [557, 68] width 423 height 24
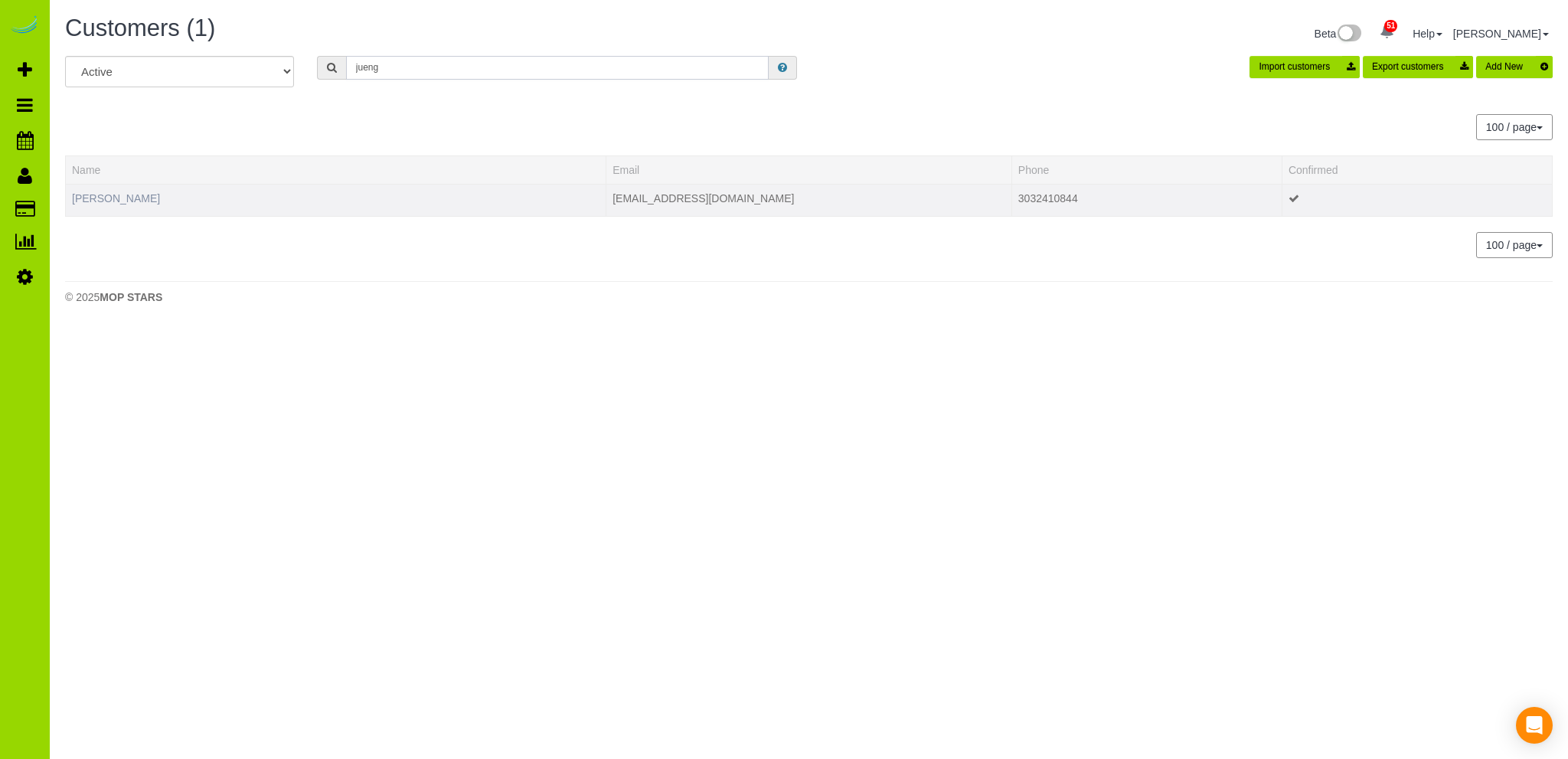
type input "jueng"
click at [138, 192] on link "[PERSON_NAME]" at bounding box center [115, 198] width 88 height 12
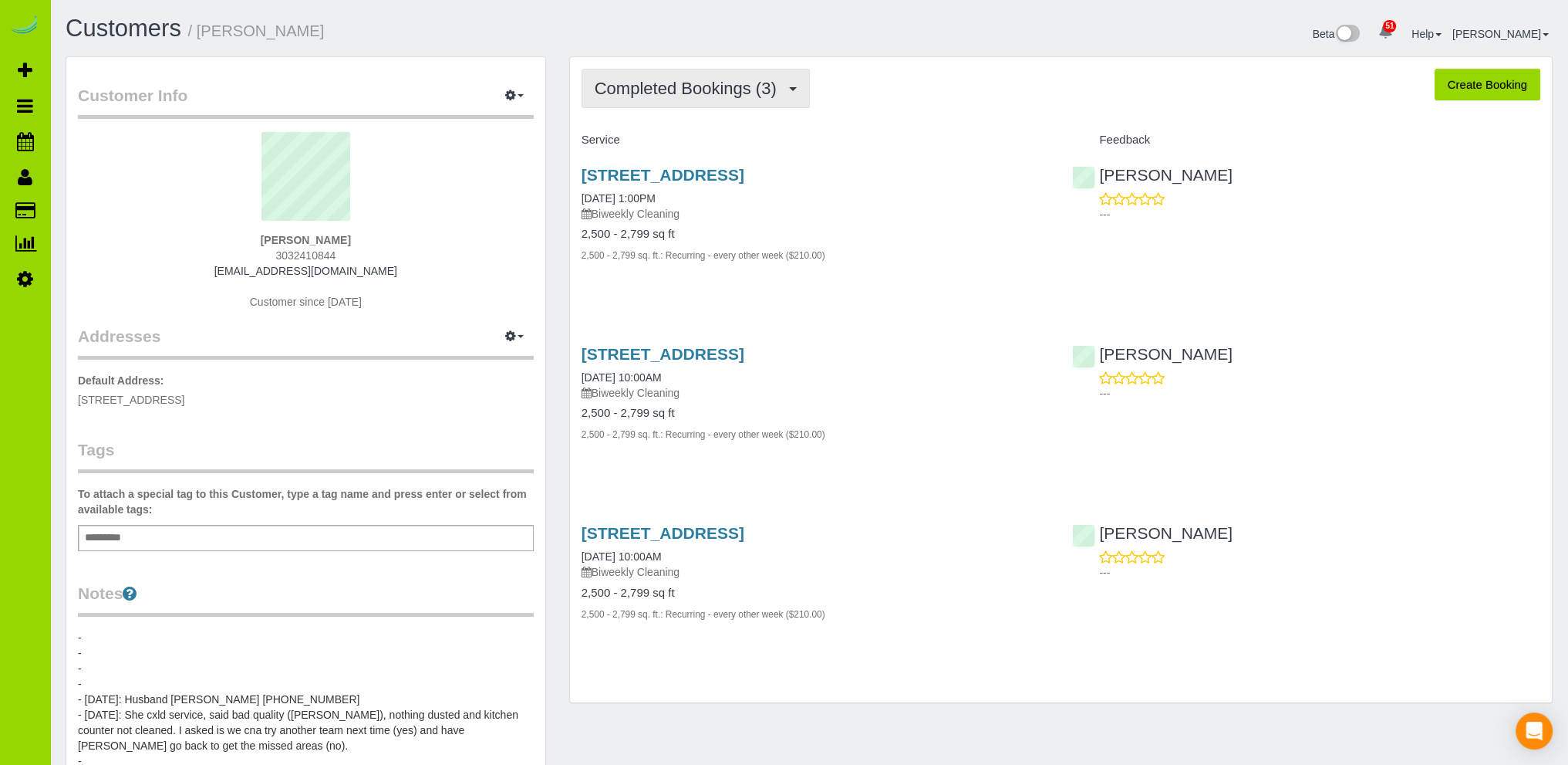
click at [670, 89] on span "Completed Bookings (3)" at bounding box center [690, 89] width 190 height 20
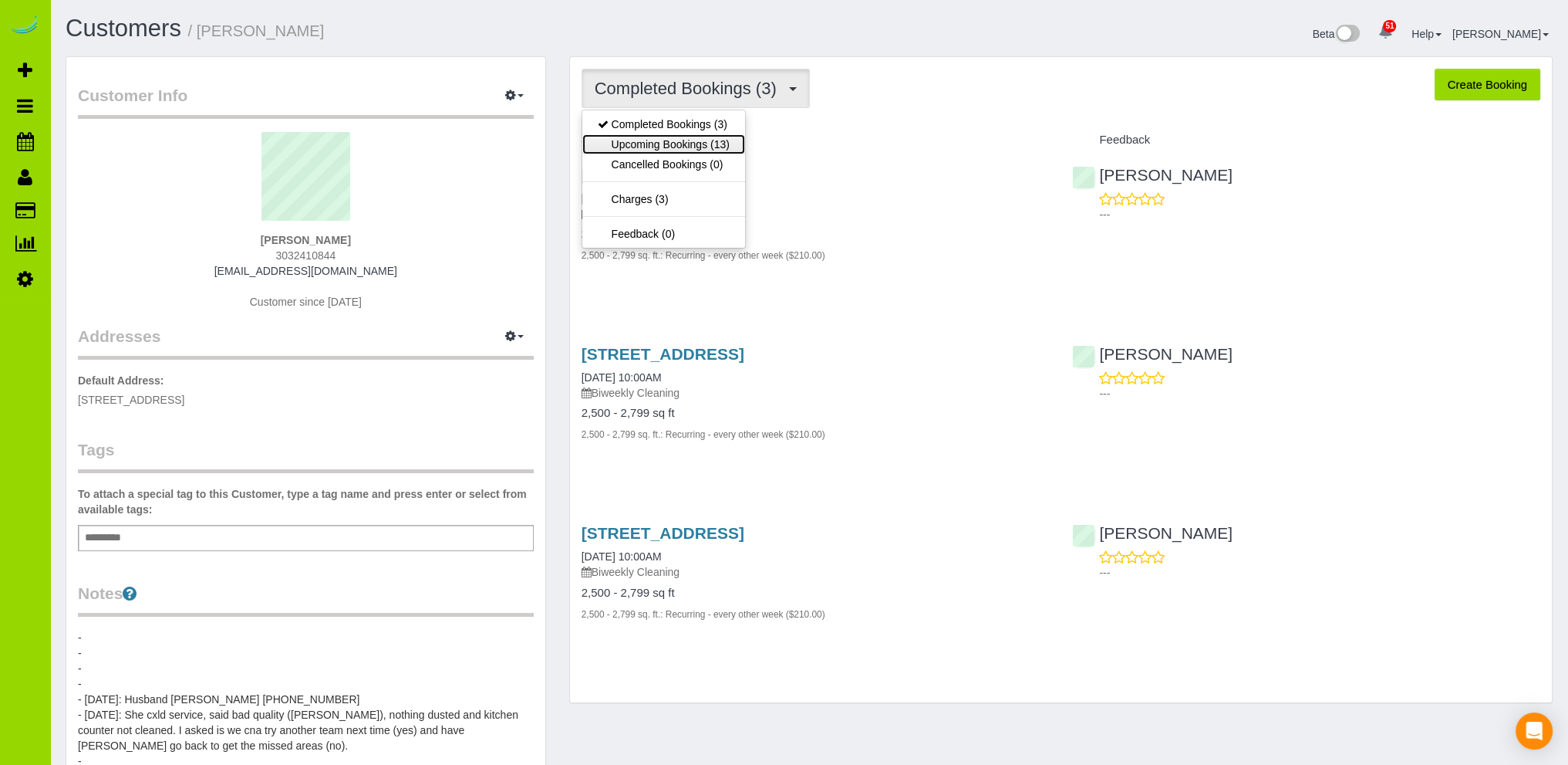
click at [657, 143] on link "Upcoming Bookings (13)" at bounding box center [664, 144] width 163 height 20
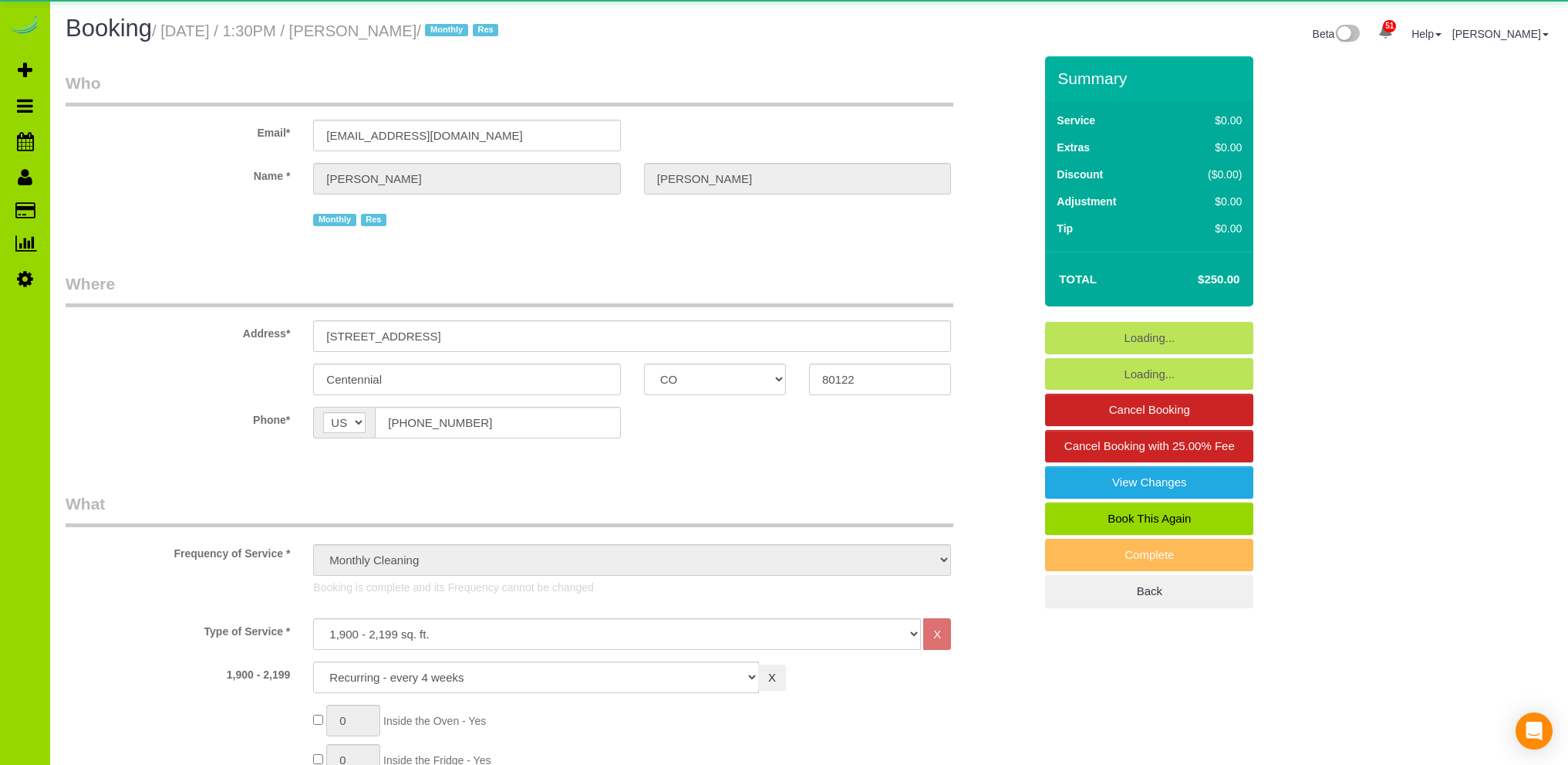
select select "CO"
select select "number:5"
select select "number:15"
select select "object:1272"
select select "7"
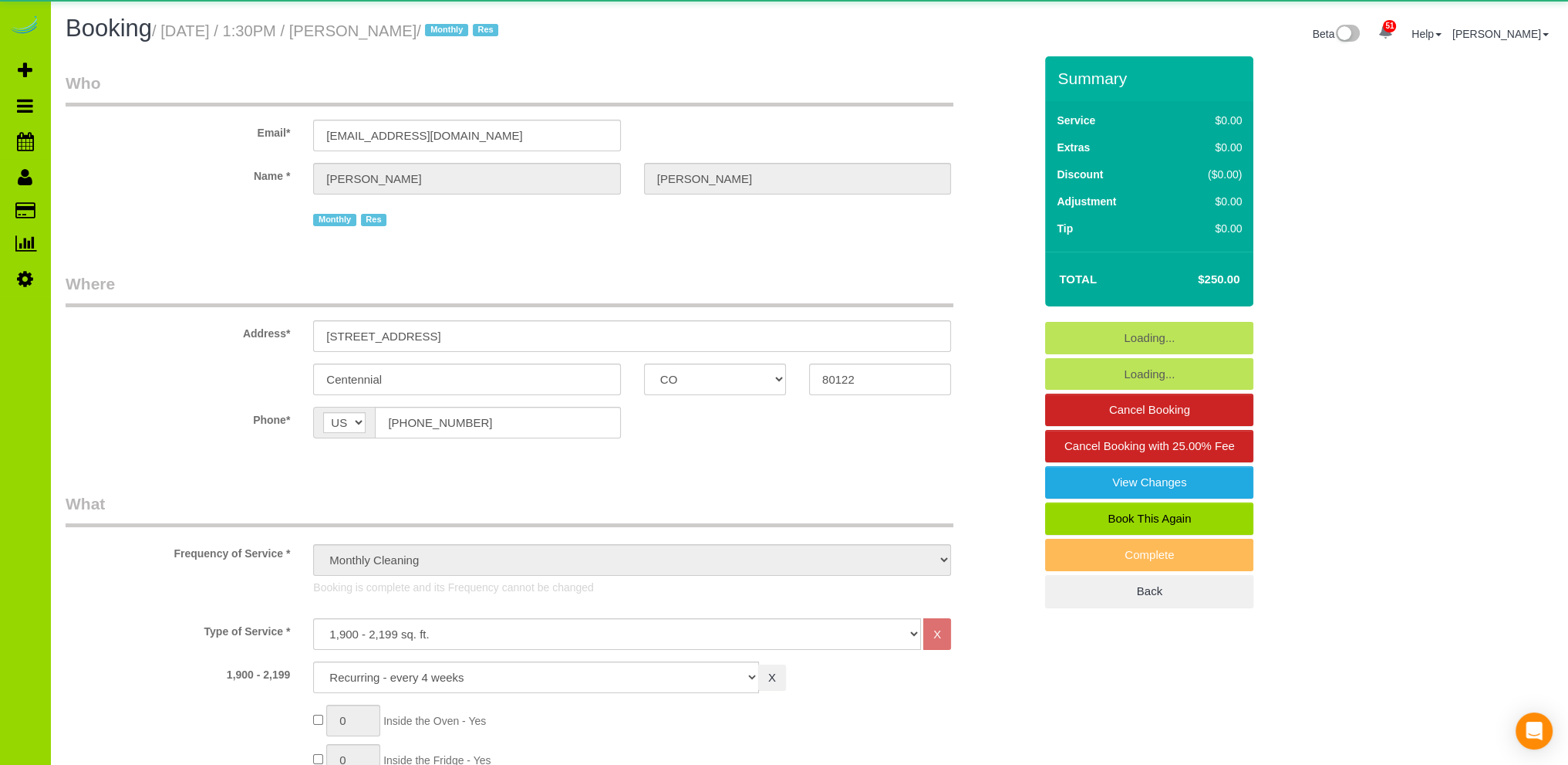
select select "spot1"
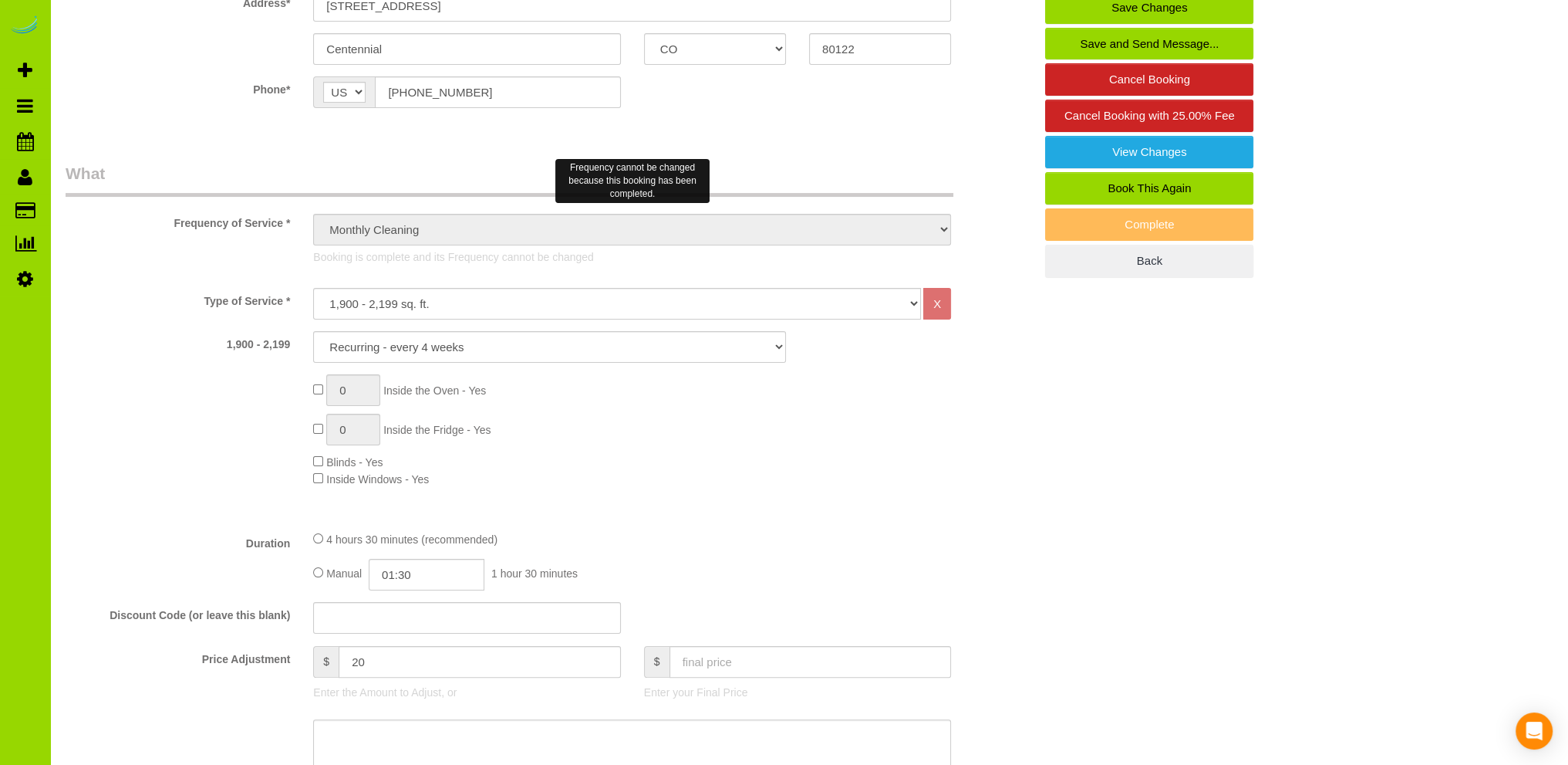
scroll to position [617, 0]
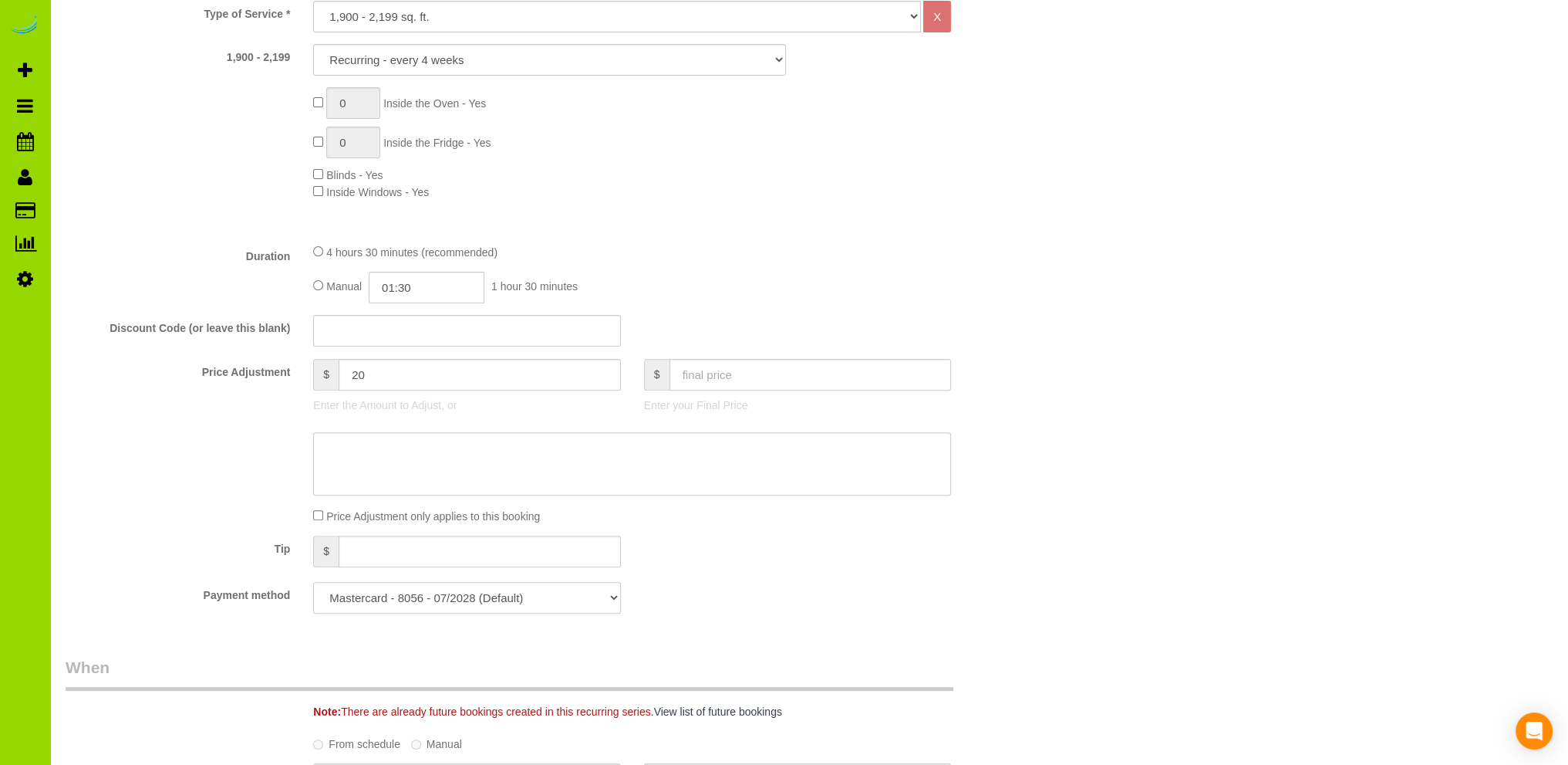
click at [575, 598] on select "Mastercard - 8056 - 07/2028 (Default) Add Credit Card ─────────────── Cash Chec…" at bounding box center [466, 597] width 307 height 31
drag, startPoint x: 575, startPoint y: 598, endPoint x: 695, endPoint y: 580, distance: 121.3
click at [575, 598] on select "Mastercard - 8056 - 07/2028 (Default) Add Credit Card ─────────────── Cash Chec…" at bounding box center [466, 597] width 307 height 31
